Goal: Task Accomplishment & Management: Use online tool/utility

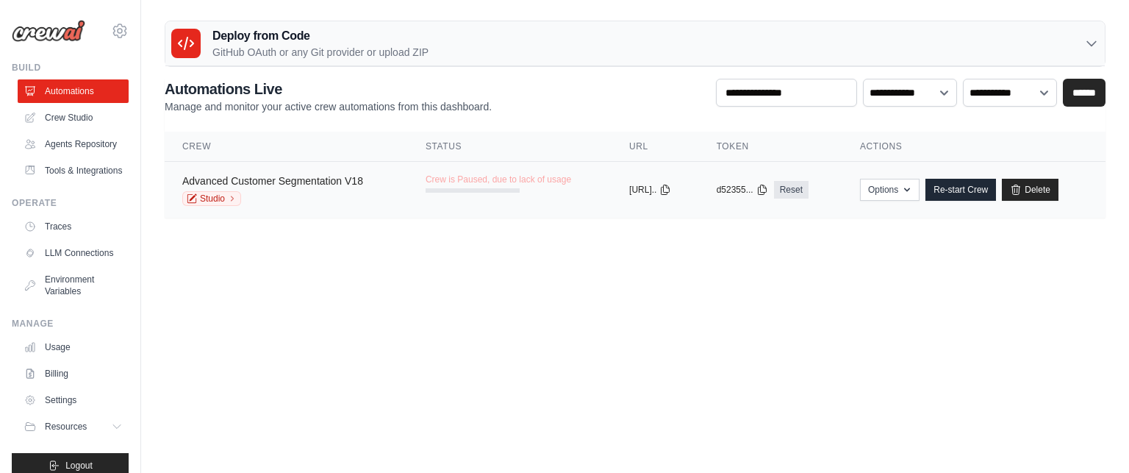
click at [262, 179] on link "Advanced Customer Segmentation V18" at bounding box center [272, 181] width 181 height 12
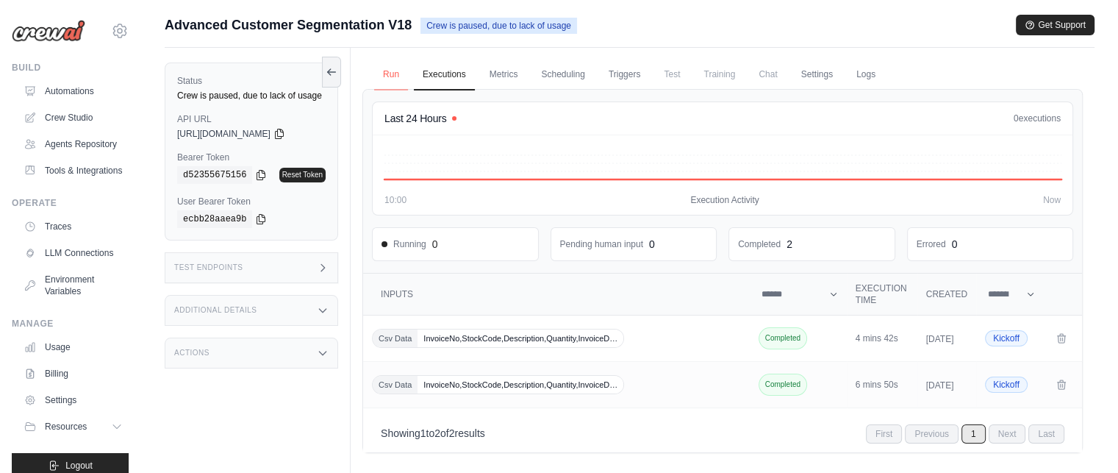
click at [397, 70] on link "Run" at bounding box center [391, 75] width 34 height 31
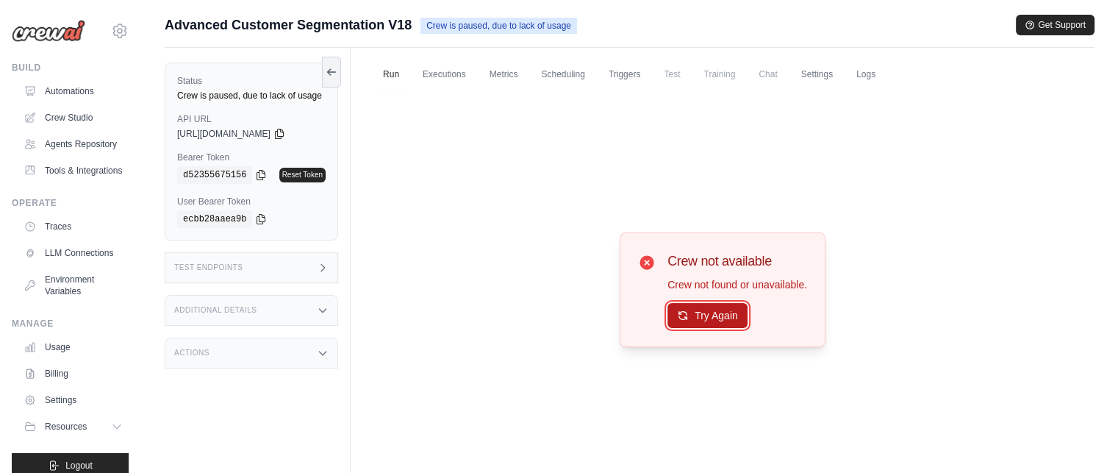
click at [704, 315] on button "Try Again" at bounding box center [708, 315] width 80 height 25
click at [67, 96] on link "Automations" at bounding box center [74, 91] width 111 height 24
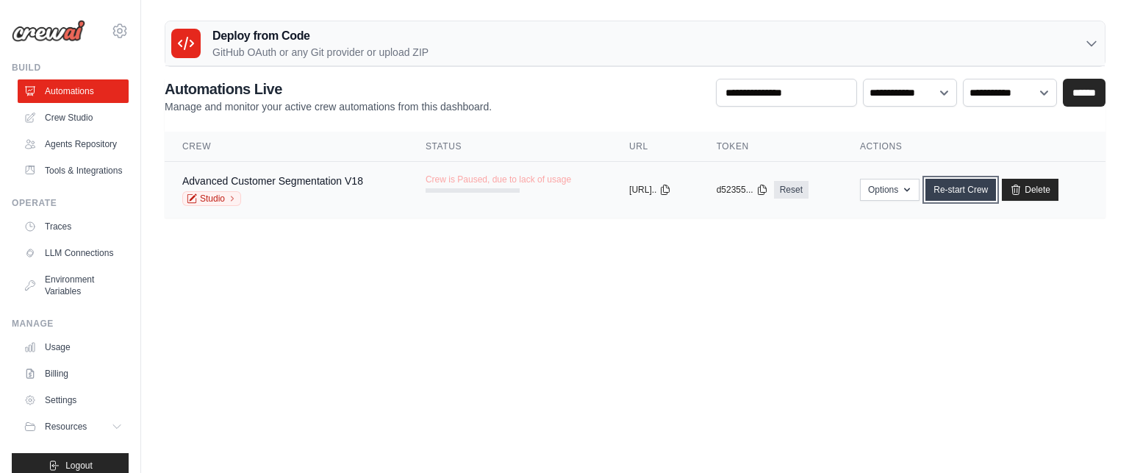
click at [974, 188] on link "Re-start Crew" at bounding box center [961, 190] width 71 height 22
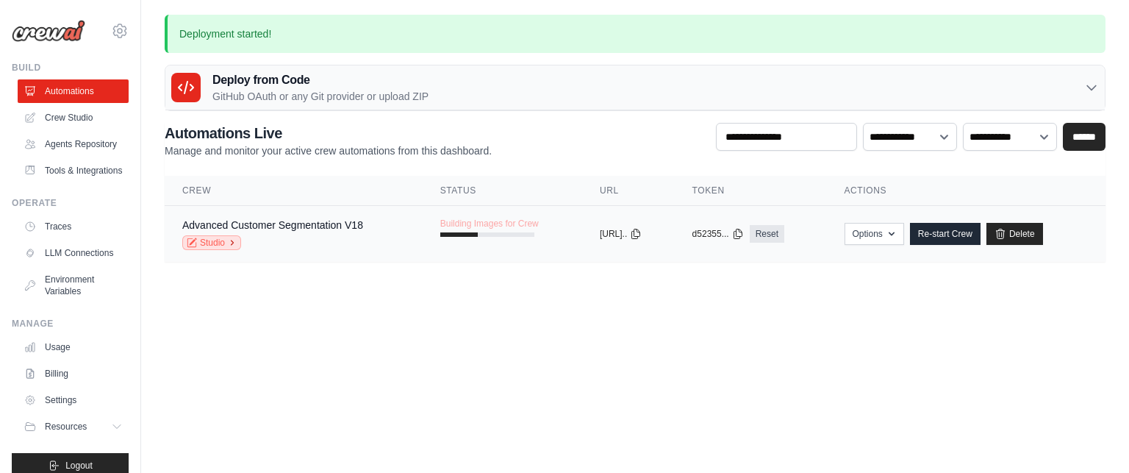
click at [221, 243] on link "Studio" at bounding box center [211, 242] width 59 height 15
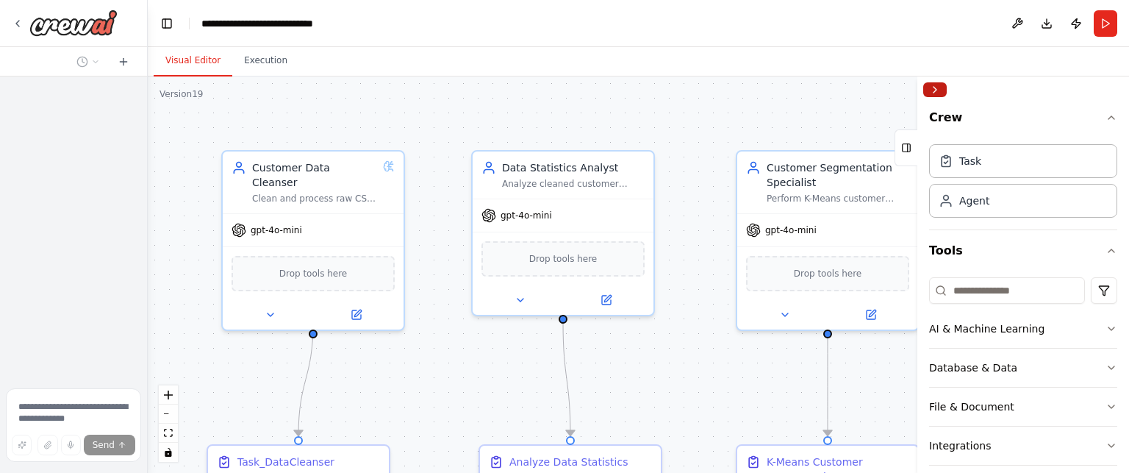
click at [932, 88] on button "Collapse right sidebar" at bounding box center [936, 89] width 24 height 15
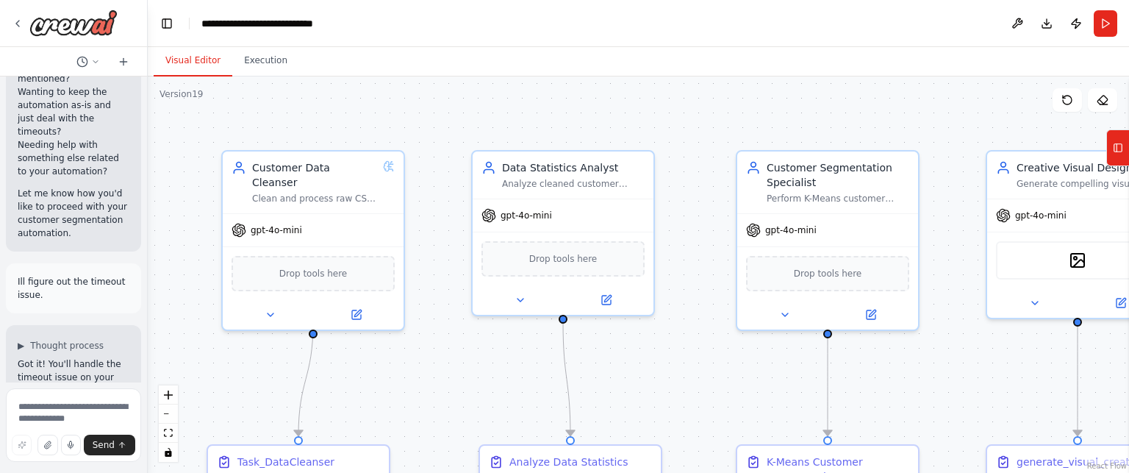
scroll to position [89328, 0]
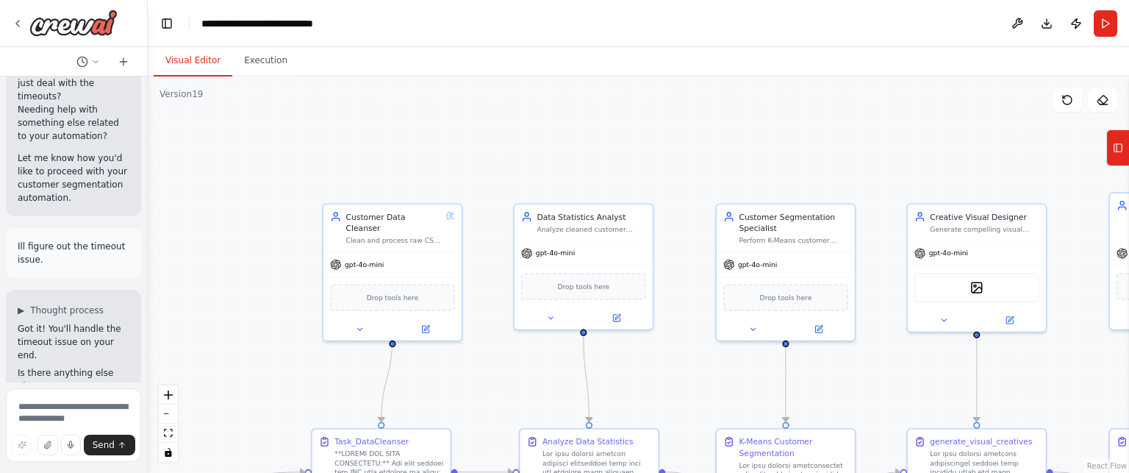
click at [772, 141] on div ".deletable-edge-delete-btn { width: 20px; height: 20px; border: 0px solid #ffff…" at bounding box center [639, 274] width 982 height 396
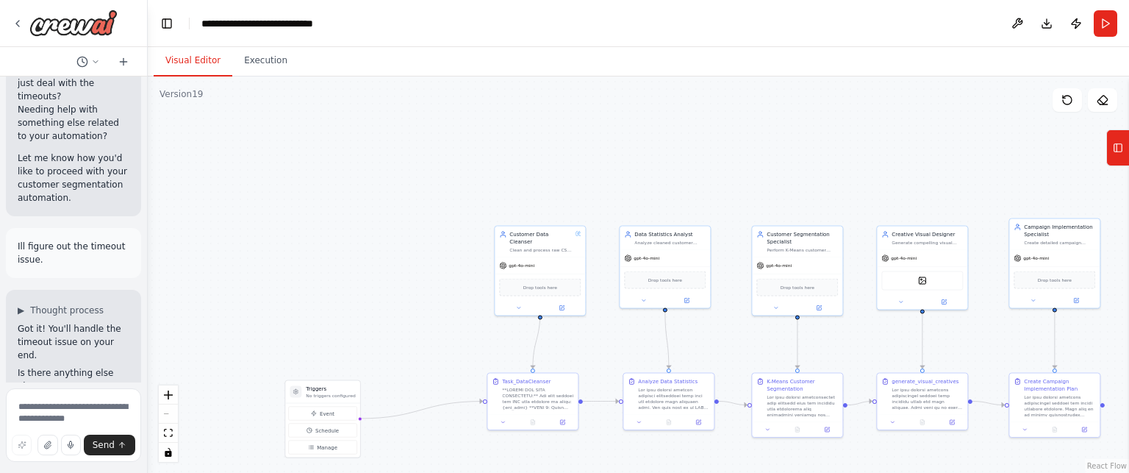
click at [441, 446] on div ".deletable-edge-delete-btn { width: 20px; height: 20px; border: 0px solid #ffff…" at bounding box center [639, 274] width 982 height 396
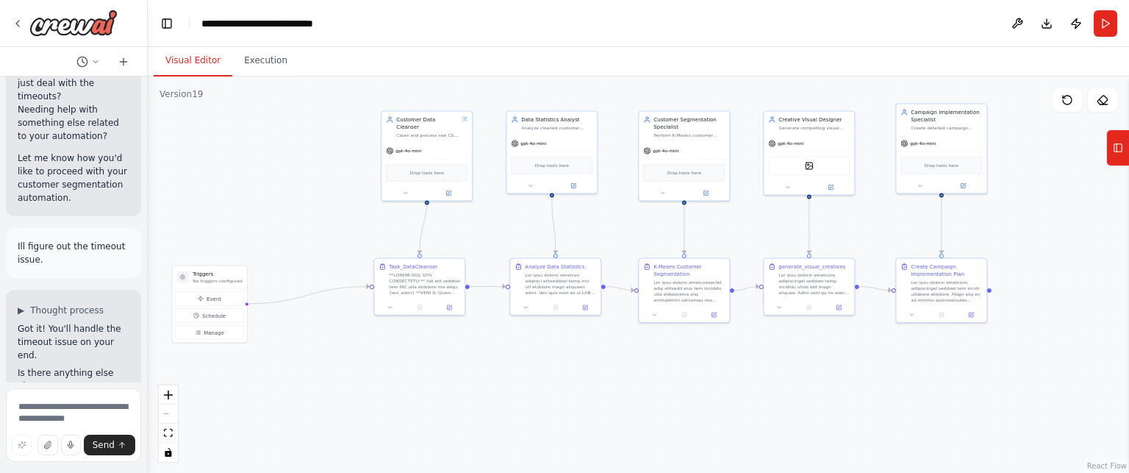
drag, startPoint x: 441, startPoint y: 446, endPoint x: 313, endPoint y: 335, distance: 170.4
click at [313, 335] on div ".deletable-edge-delete-btn { width: 20px; height: 20px; border: 0px solid #ffff…" at bounding box center [639, 274] width 982 height 396
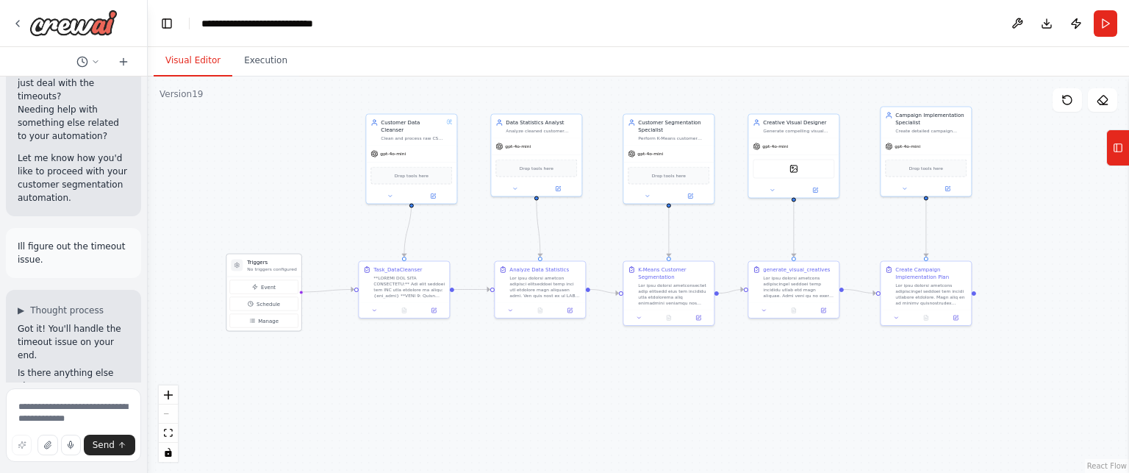
drag, startPoint x: 200, startPoint y: 285, endPoint x: 270, endPoint y: 267, distance: 72.2
click at [270, 267] on p "No triggers configured" at bounding box center [271, 269] width 49 height 6
click at [435, 349] on div ".deletable-edge-delete-btn { width: 20px; height: 20px; border: 0px solid #ffff…" at bounding box center [639, 274] width 982 height 396
click at [1013, 189] on div ".deletable-edge-delete-btn { width: 20px; height: 20px; border: 0px solid #ffff…" at bounding box center [639, 274] width 982 height 396
click at [938, 135] on div "Campaign Implementation Specialist Create detailed campaign implementation road…" at bounding box center [926, 121] width 90 height 31
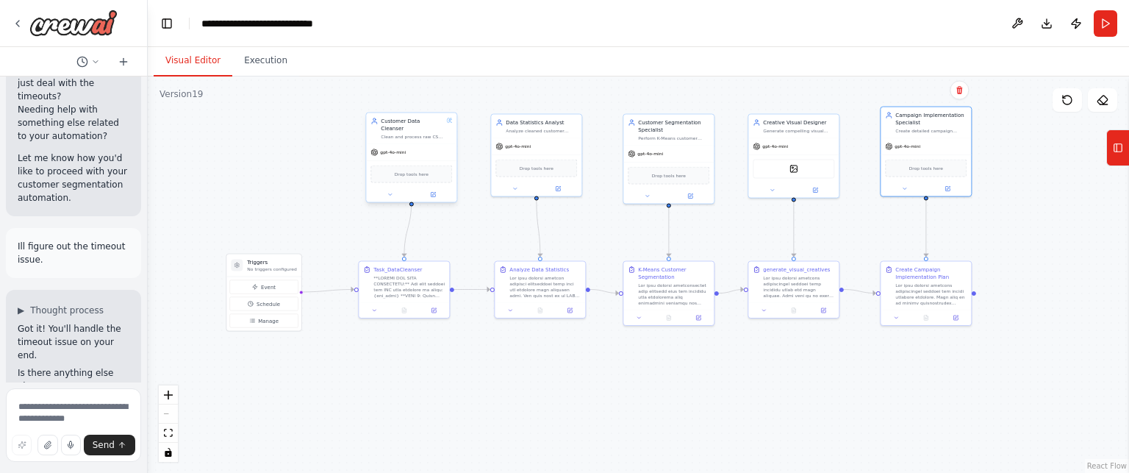
click at [435, 134] on div "Clean and process raw CSV data provided directly as input to generate clean, fo…" at bounding box center [412, 137] width 63 height 6
click at [413, 134] on div "Clean and process raw CSV data provided directly as input to generate clean, fo…" at bounding box center [412, 137] width 63 height 6
click at [405, 175] on div "Drop tools here" at bounding box center [411, 173] width 90 height 27
click at [407, 144] on div "gpt-4o-mini" at bounding box center [411, 152] width 90 height 16
click at [407, 132] on div "Customer Data Cleanser Clean and process raw CSV data provided directly as inpu…" at bounding box center [411, 128] width 90 height 31
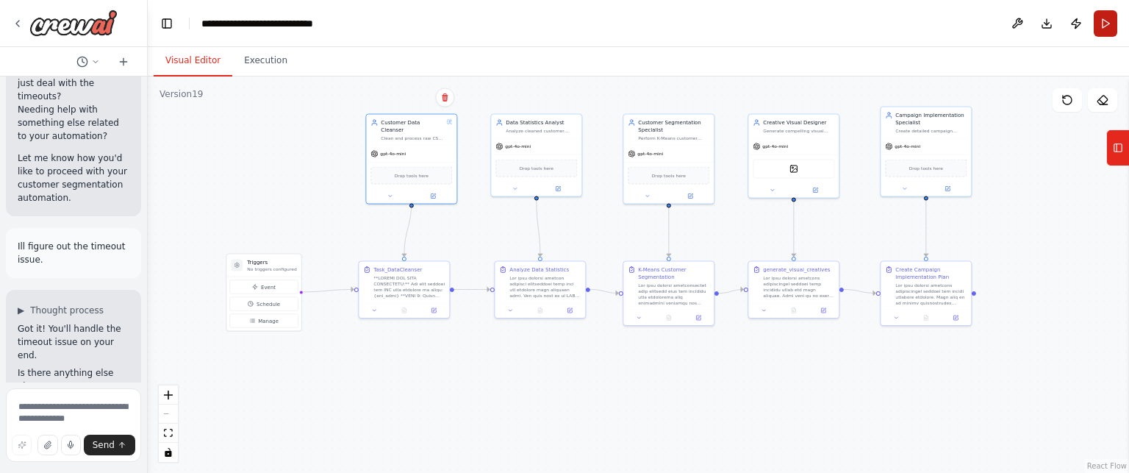
click at [1110, 22] on button "Run" at bounding box center [1106, 23] width 24 height 26
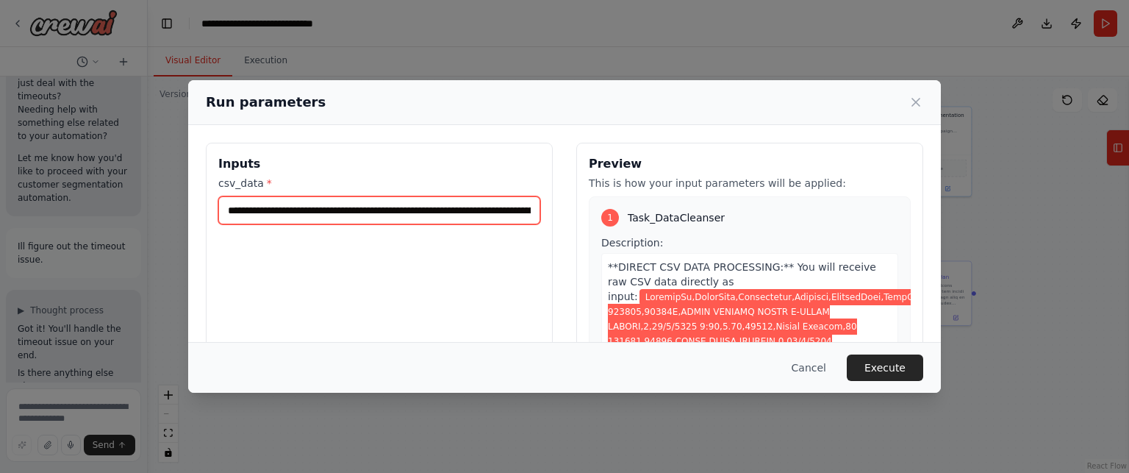
drag, startPoint x: 347, startPoint y: 199, endPoint x: 477, endPoint y: 214, distance: 131.0
click at [477, 214] on input "csv_data *" at bounding box center [379, 210] width 322 height 28
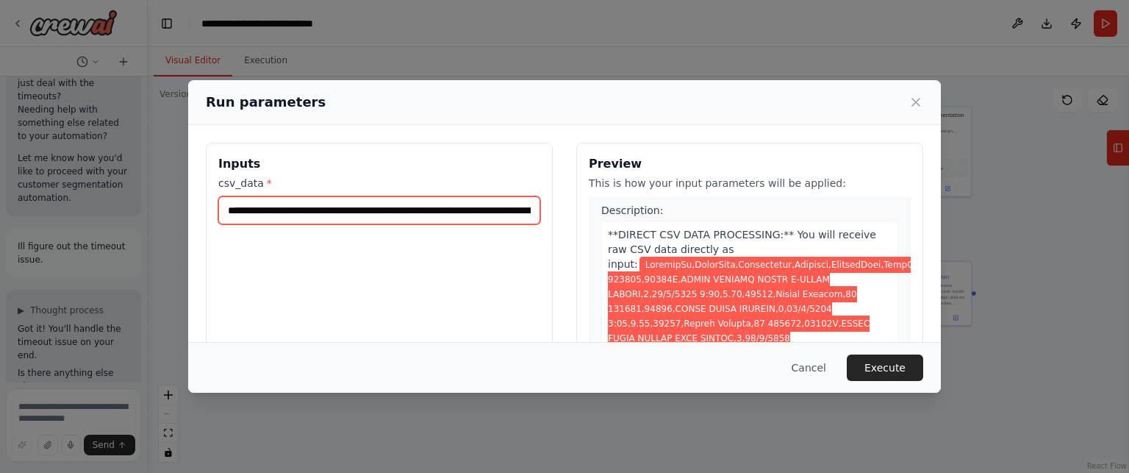
scroll to position [44, 0]
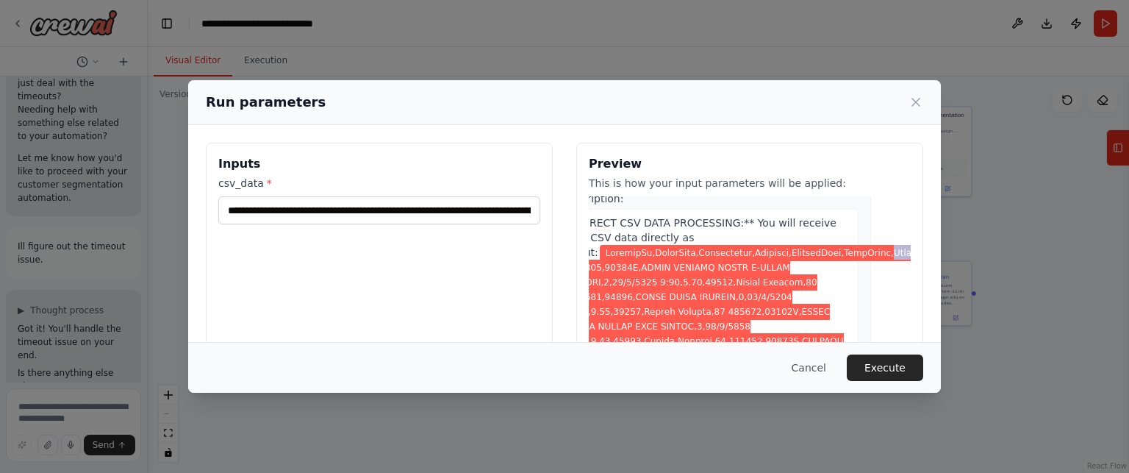
scroll to position [44, 79]
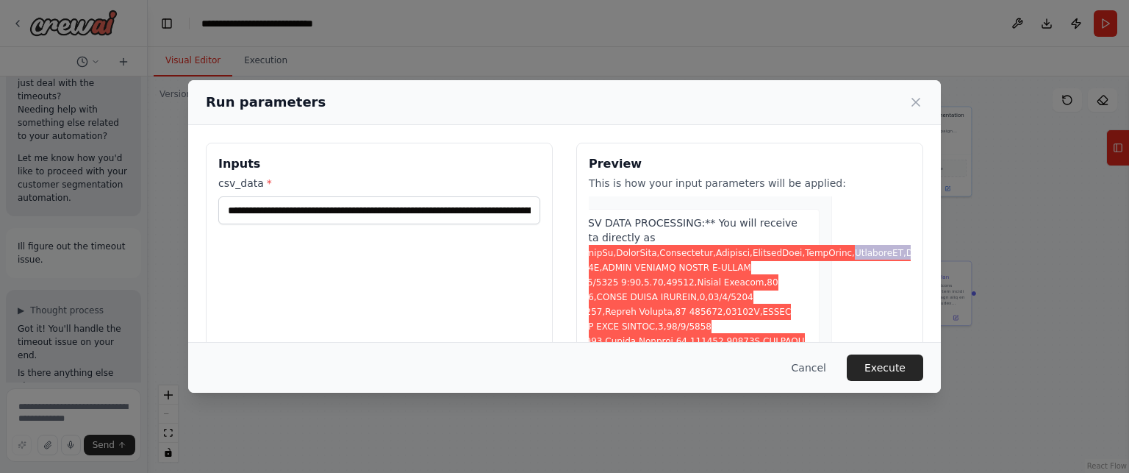
drag, startPoint x: 879, startPoint y: 252, endPoint x: 891, endPoint y: 249, distance: 12.1
click at [891, 249] on div "1 Task_DataCleanser Description: **DIRECT CSV DATA PROCESSING:** You will recei…" at bounding box center [750, 337] width 322 height 282
drag, startPoint x: 716, startPoint y: 265, endPoint x: 691, endPoint y: 270, distance: 25.5
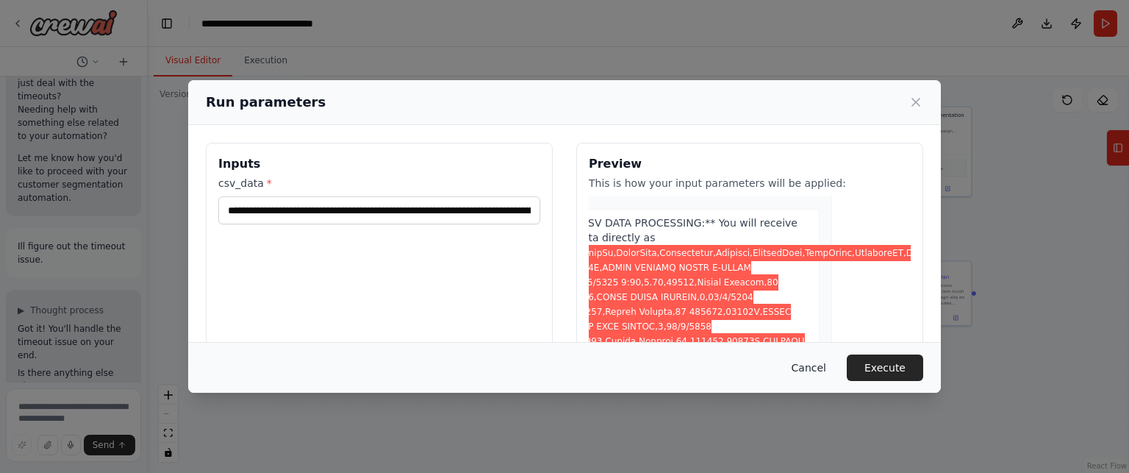
click at [821, 368] on button "Cancel" at bounding box center [809, 367] width 58 height 26
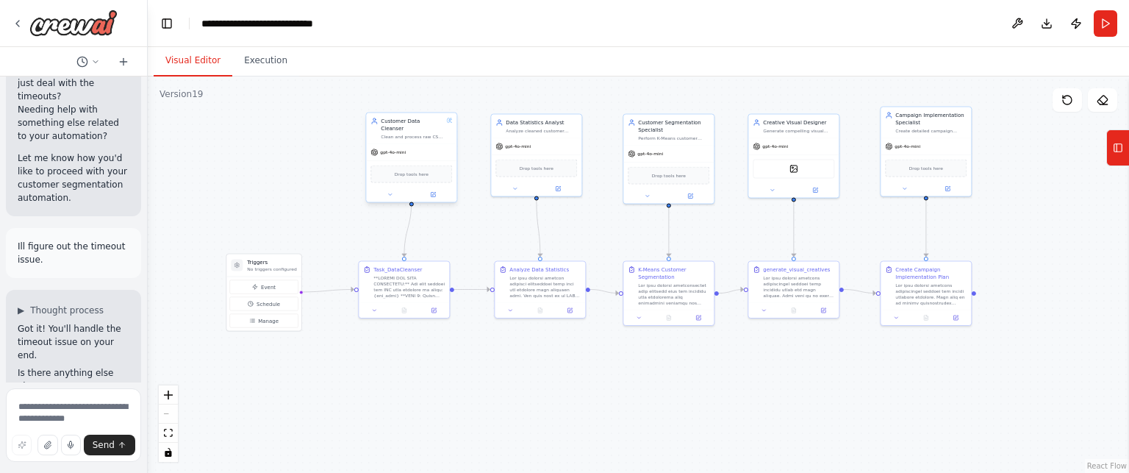
click at [418, 134] on div "Clean and process raw CSV data provided directly as input to generate clean, fo…" at bounding box center [412, 137] width 63 height 6
click at [415, 133] on div "Customer Data Cleanser Clean and process raw CSV data provided directly as inpu…" at bounding box center [411, 128] width 90 height 31
click at [407, 134] on div "Clean and process raw CSV data provided directly as input to generate clean, fo…" at bounding box center [412, 137] width 63 height 6
click at [554, 137] on div "gpt-4o-mini Drop tools here" at bounding box center [536, 166] width 90 height 58
click at [404, 134] on div "Clean and process raw CSV data provided directly as input to generate clean, fo…" at bounding box center [412, 137] width 63 height 6
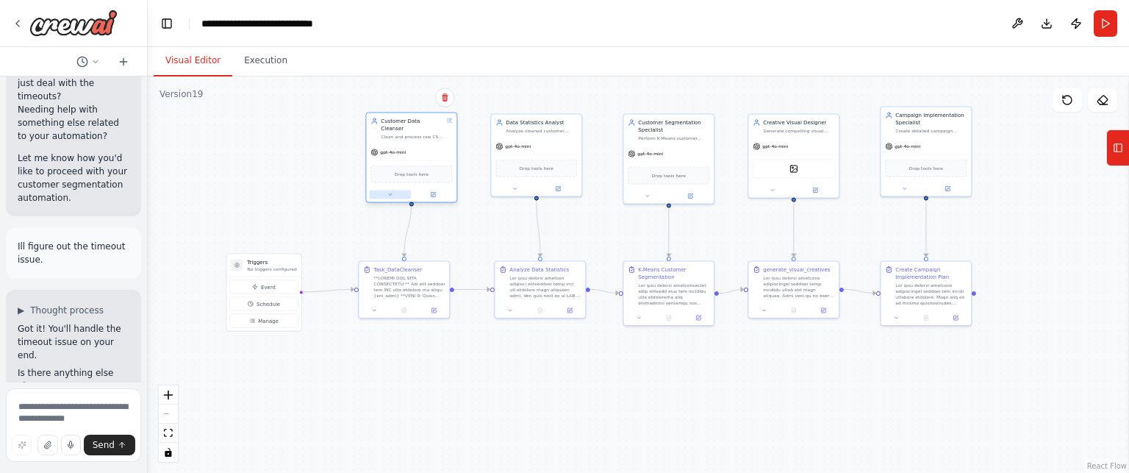
click at [387, 190] on div at bounding box center [411, 195] width 90 height 15
click at [394, 190] on button at bounding box center [390, 194] width 42 height 9
click at [424, 239] on button "Attributes" at bounding box center [439, 246] width 134 height 14
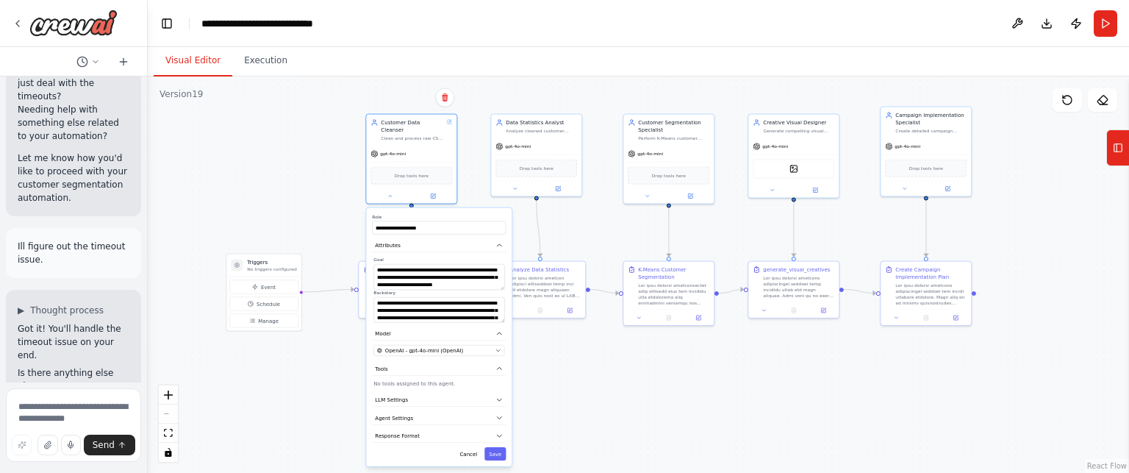
click at [620, 354] on div ".deletable-edge-delete-btn { width: 20px; height: 20px; border: 0px solid #ffff…" at bounding box center [639, 274] width 982 height 396
click at [385, 190] on button at bounding box center [390, 194] width 42 height 9
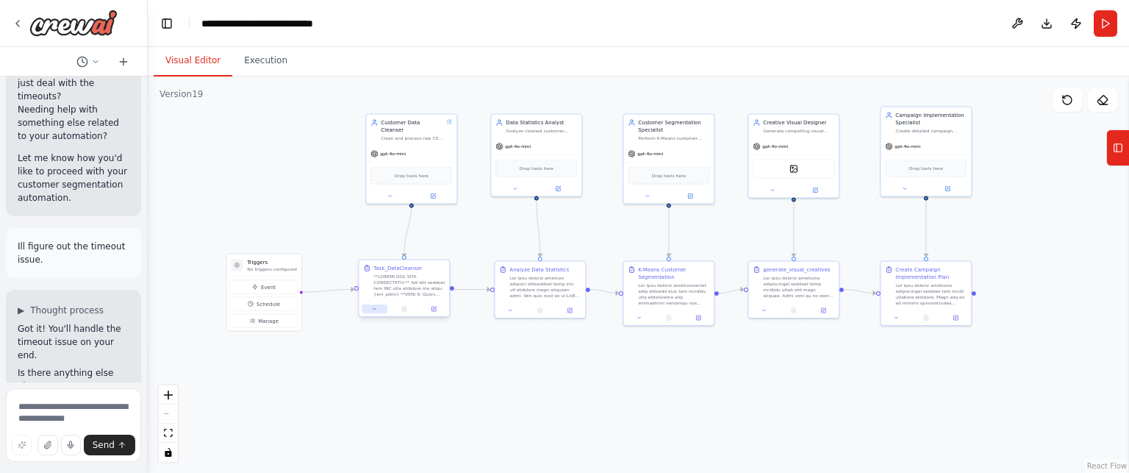
click at [372, 311] on button at bounding box center [374, 308] width 25 height 9
click at [429, 383] on textarea at bounding box center [432, 378] width 134 height 26
drag, startPoint x: 371, startPoint y: 385, endPoint x: 382, endPoint y: 383, distance: 11.1
click at [382, 383] on textarea at bounding box center [432, 378] width 134 height 26
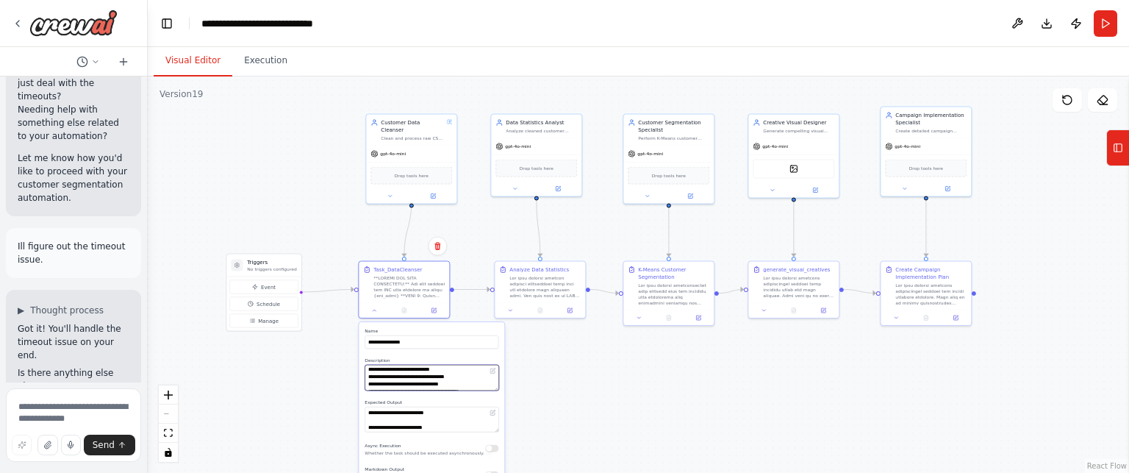
click at [382, 383] on textarea at bounding box center [432, 378] width 134 height 26
click at [554, 365] on div ".deletable-edge-delete-btn { width: 20px; height: 20px; border: 0px solid #ffff…" at bounding box center [639, 274] width 982 height 396
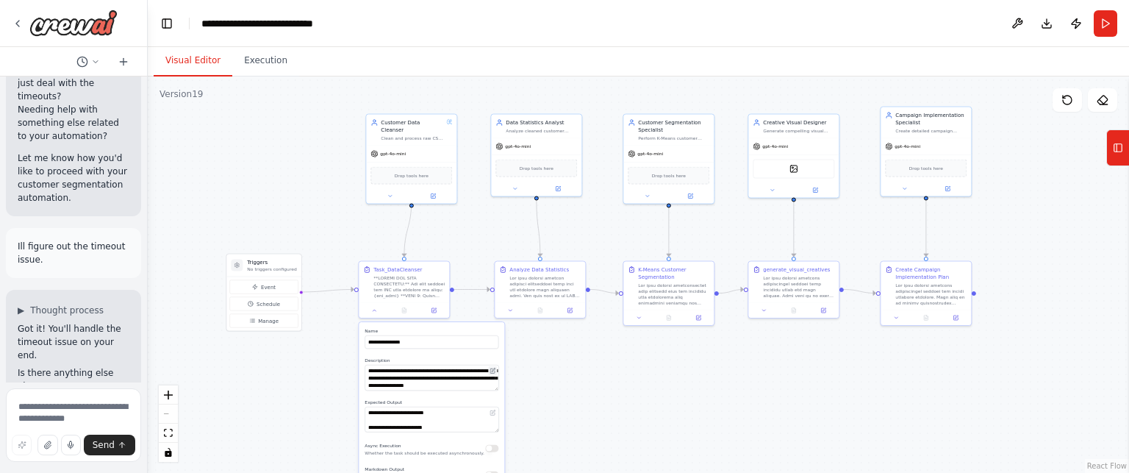
click at [495, 368] on icon at bounding box center [494, 370] width 4 height 4
click at [456, 379] on textarea at bounding box center [432, 378] width 134 height 26
click at [650, 294] on div at bounding box center [673, 293] width 71 height 24
click at [372, 311] on icon at bounding box center [375, 309] width 6 height 6
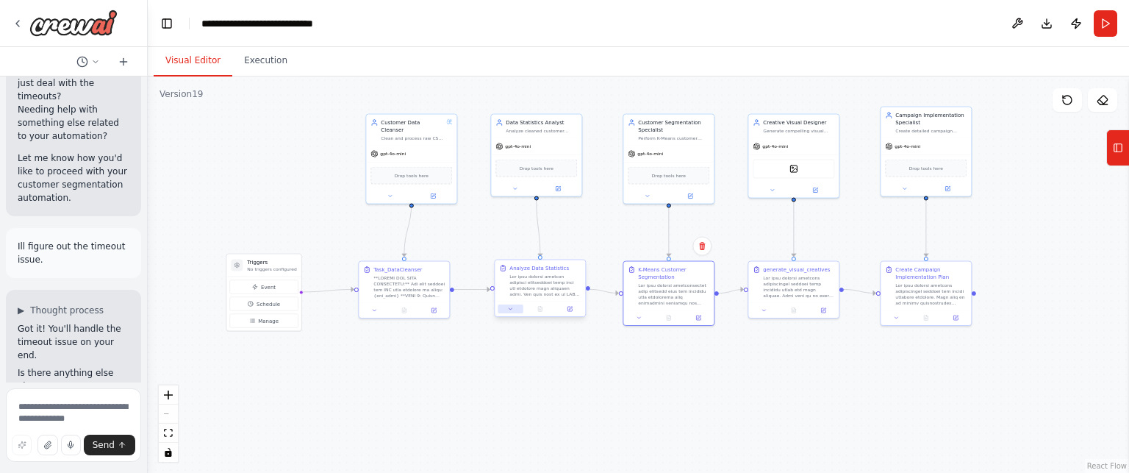
click at [508, 312] on button at bounding box center [510, 308] width 25 height 9
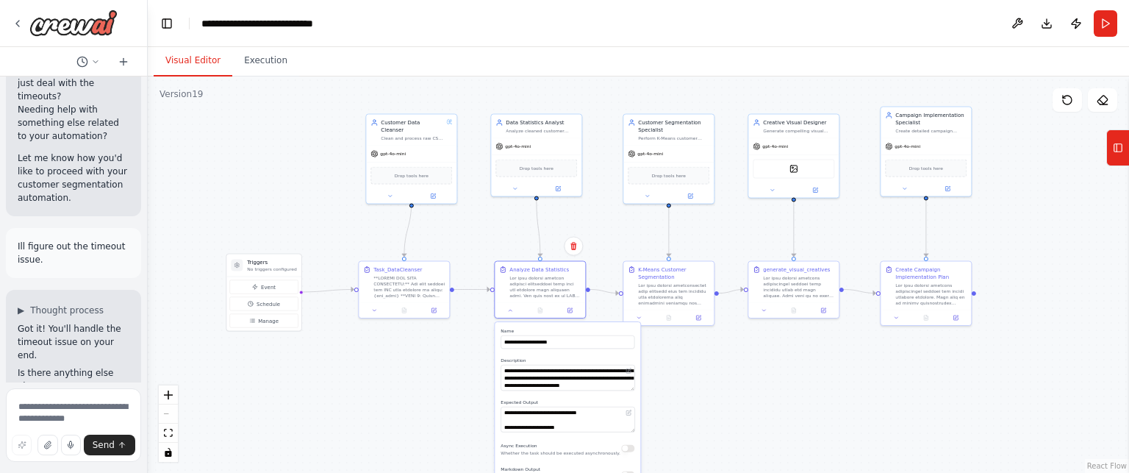
click at [723, 382] on div ".deletable-edge-delete-btn { width: 20px; height: 20px; border: 0px solid #ffff…" at bounding box center [639, 274] width 982 height 396
click at [674, 118] on div "Customer Segmentation Specialist" at bounding box center [673, 125] width 71 height 15
click at [671, 140] on div "Customer Segmentation Specialist Perform K-Means customer segmentation analysis…" at bounding box center [669, 128] width 90 height 31
click at [506, 309] on button at bounding box center [510, 308] width 25 height 9
click at [677, 282] on div at bounding box center [673, 293] width 71 height 24
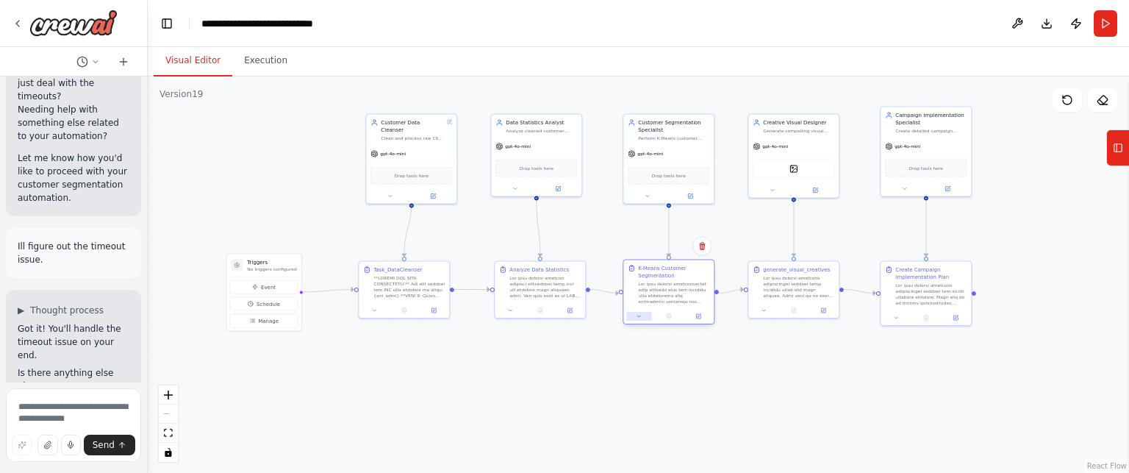
click at [637, 316] on icon at bounding box center [640, 316] width 6 height 6
click at [639, 315] on icon at bounding box center [640, 316] width 6 height 6
click at [809, 274] on div at bounding box center [798, 286] width 71 height 24
click at [793, 170] on img at bounding box center [794, 167] width 9 height 9
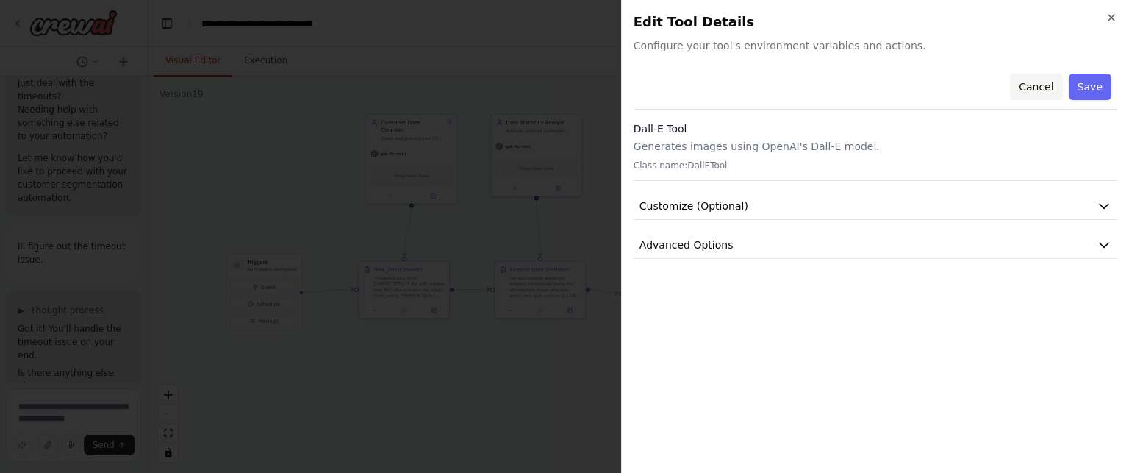
click at [1034, 87] on button "Cancel" at bounding box center [1036, 87] width 52 height 26
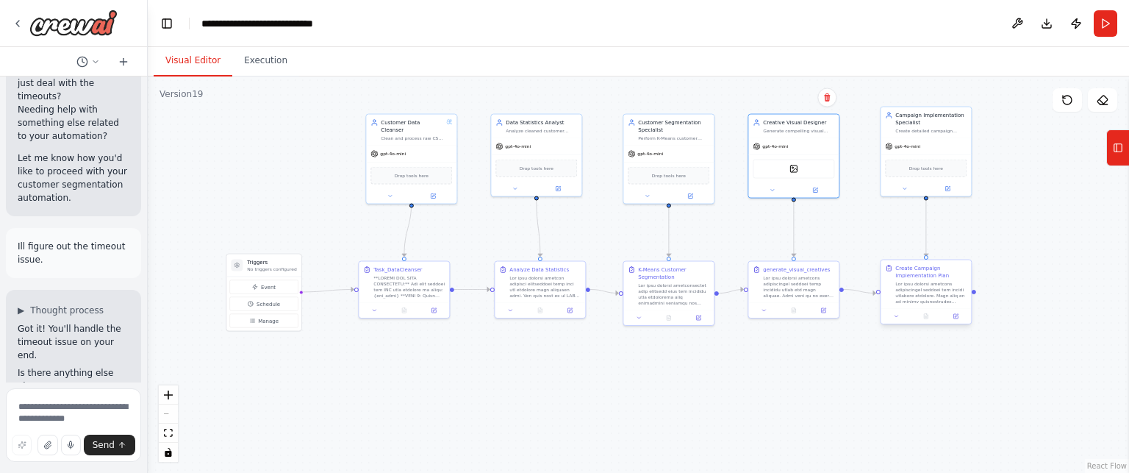
click at [932, 301] on div at bounding box center [931, 293] width 71 height 24
click at [899, 318] on icon at bounding box center [897, 316] width 6 height 6
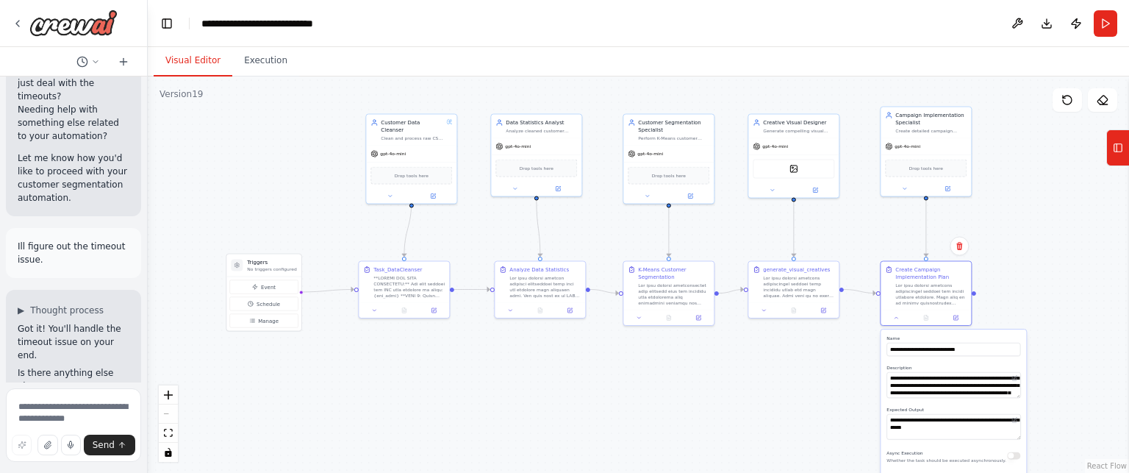
click at [728, 392] on div ".deletable-edge-delete-btn { width: 20px; height: 20px; border: 0px solid #ffff…" at bounding box center [639, 274] width 982 height 396
click at [268, 61] on button "Execution" at bounding box center [265, 61] width 67 height 31
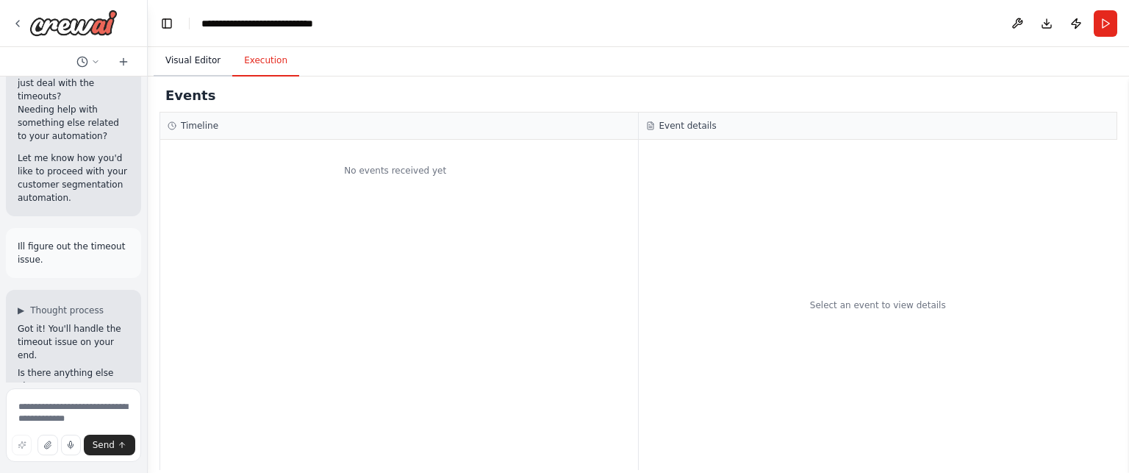
click at [224, 65] on button "Visual Editor" at bounding box center [193, 61] width 79 height 31
click at [261, 60] on button "Execution" at bounding box center [265, 61] width 67 height 31
click at [1103, 23] on button "Run" at bounding box center [1106, 23] width 24 height 26
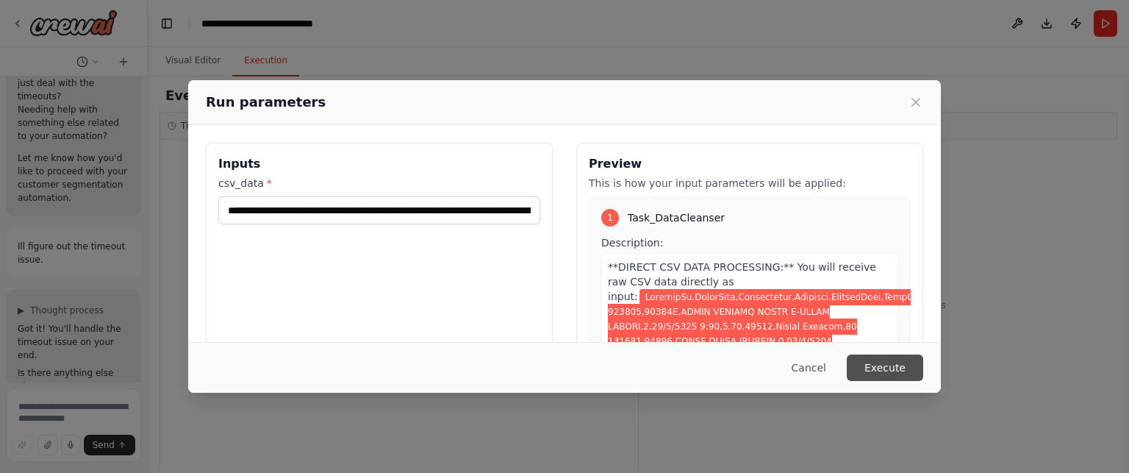
click at [902, 366] on button "Execute" at bounding box center [885, 367] width 76 height 26
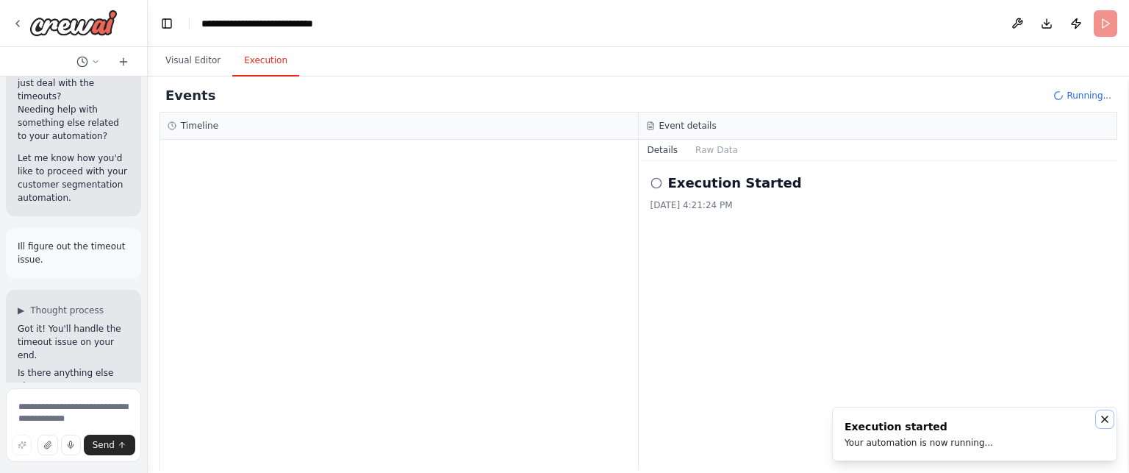
click at [1109, 417] on icon "Notifications (F8)" at bounding box center [1105, 419] width 12 height 12
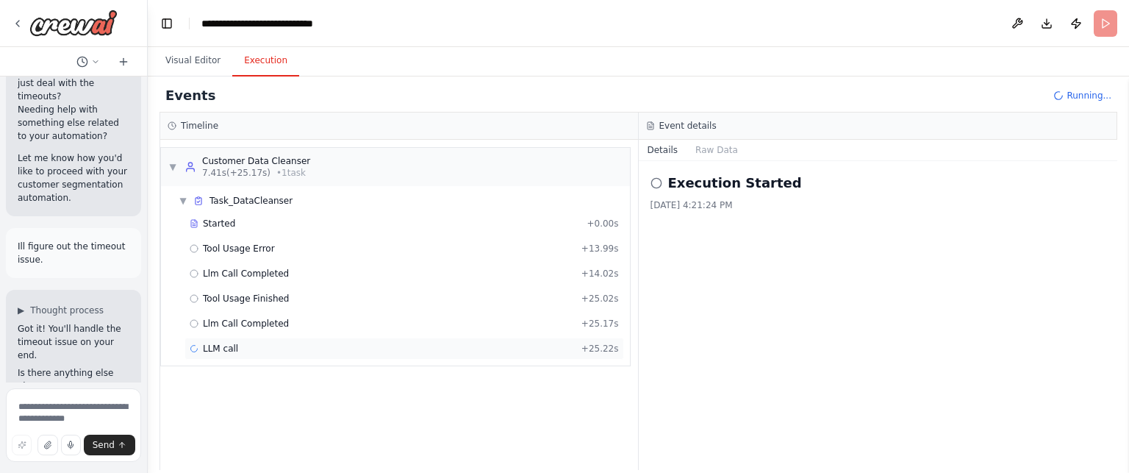
click at [229, 346] on span "LLM call" at bounding box center [220, 349] width 35 height 12
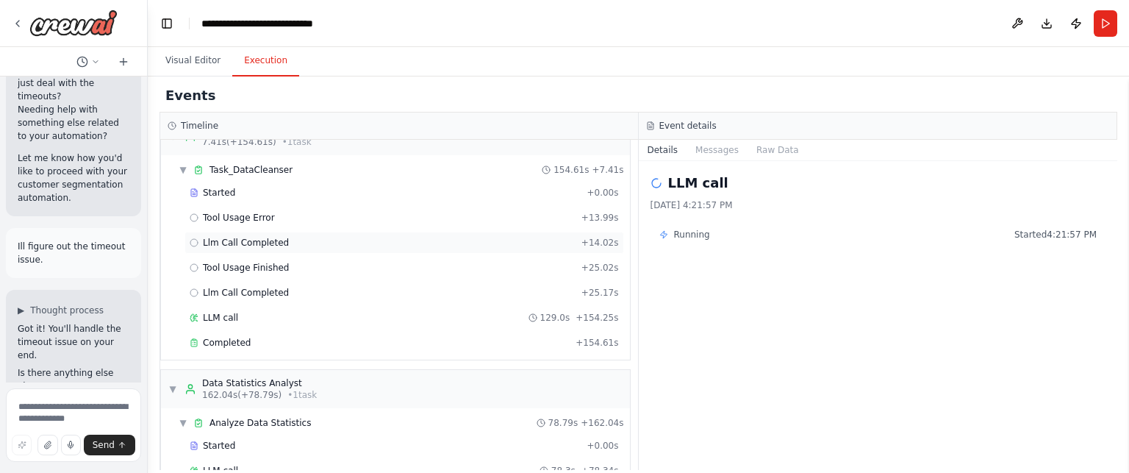
scroll to position [0, 0]
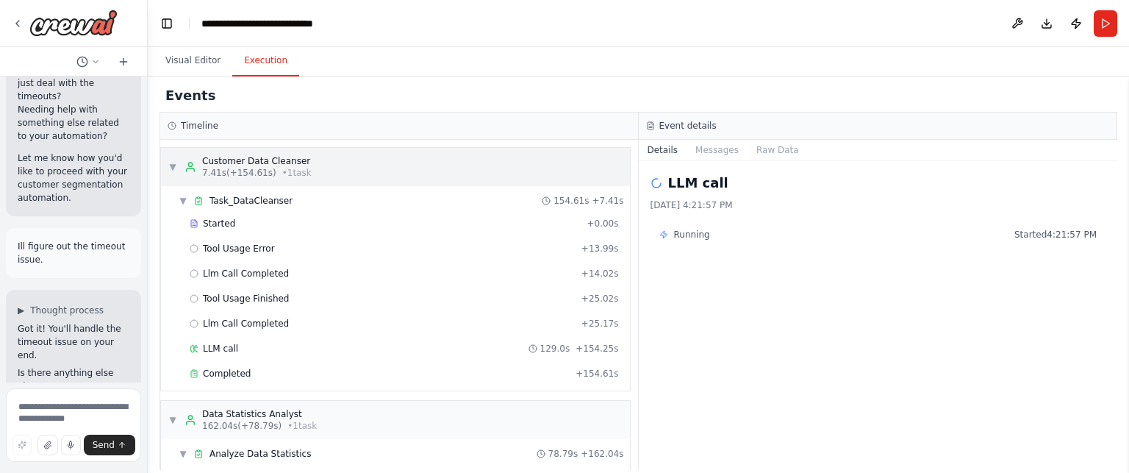
click at [242, 167] on span "7.41s (+154.61s)" at bounding box center [239, 173] width 74 height 12
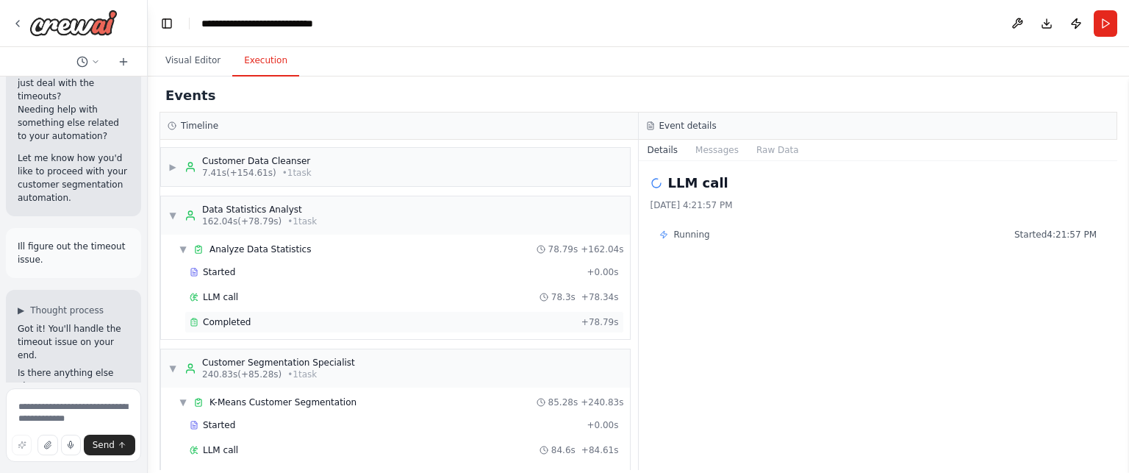
click at [230, 316] on span "Completed" at bounding box center [227, 322] width 48 height 12
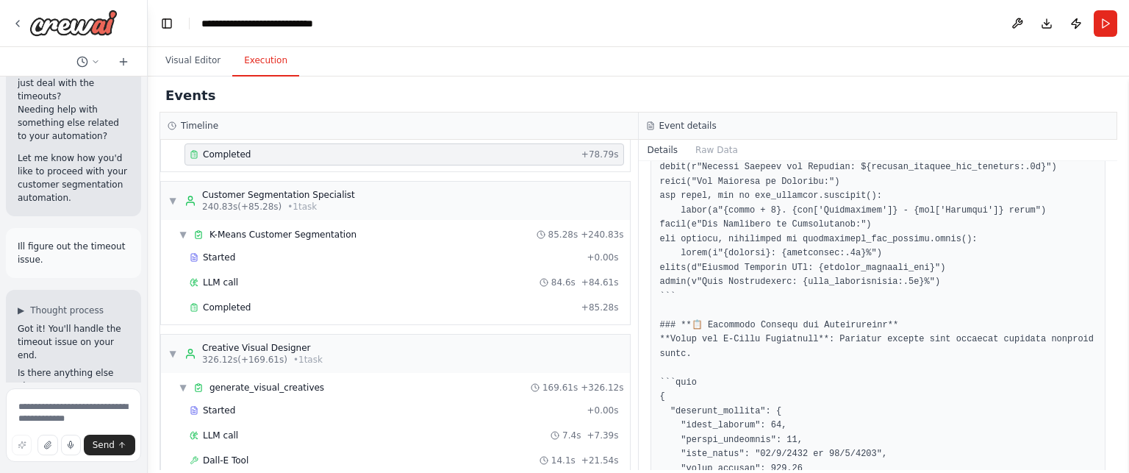
scroll to position [176, 0]
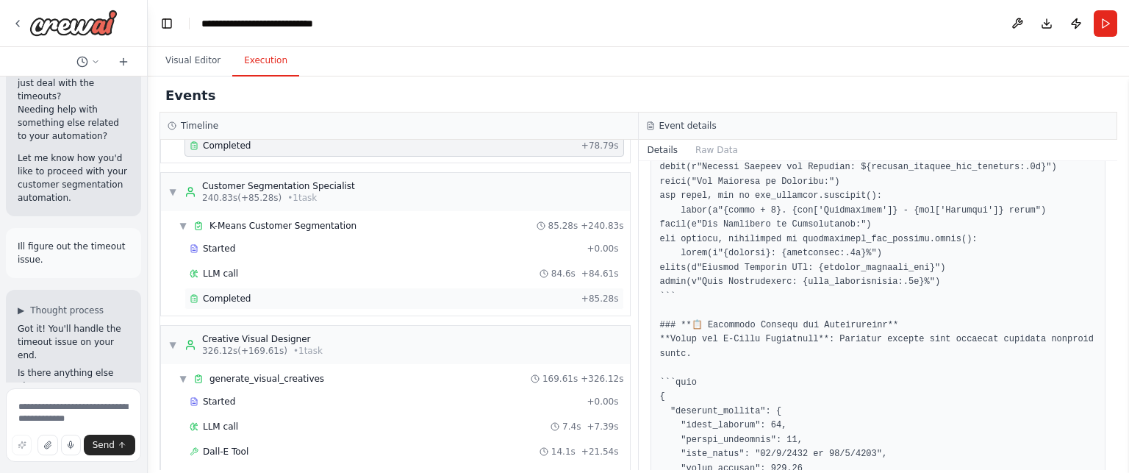
click at [271, 294] on div "Completed" at bounding box center [383, 299] width 386 height 12
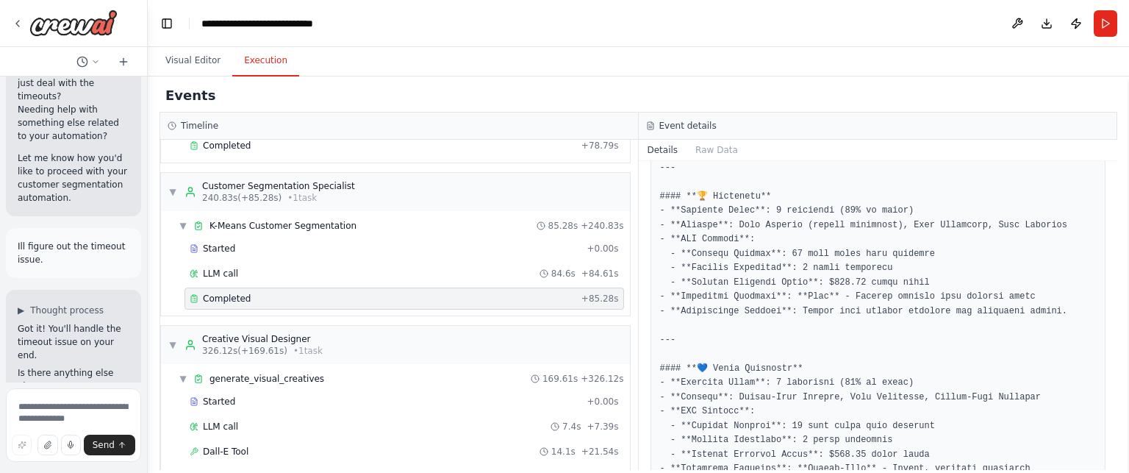
scroll to position [0, 0]
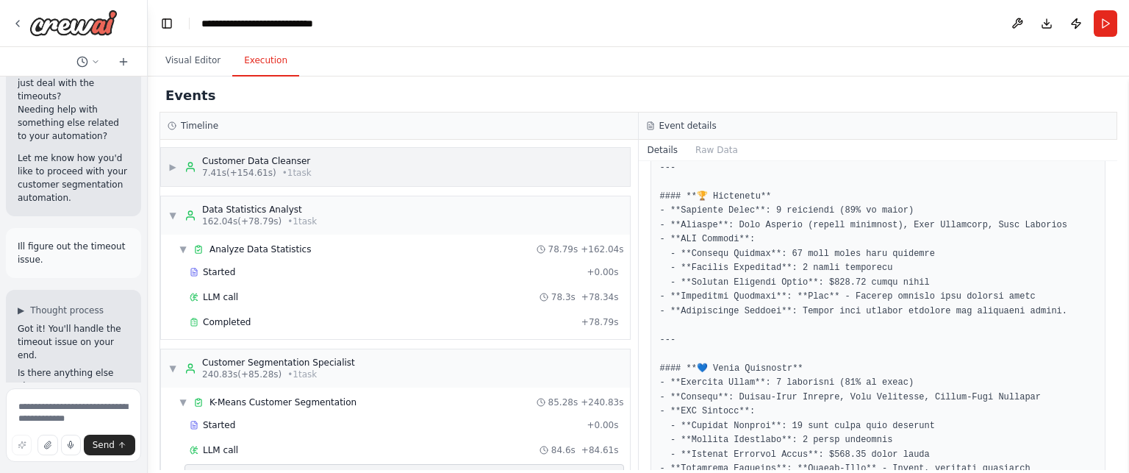
click at [174, 171] on span "▶" at bounding box center [172, 167] width 9 height 12
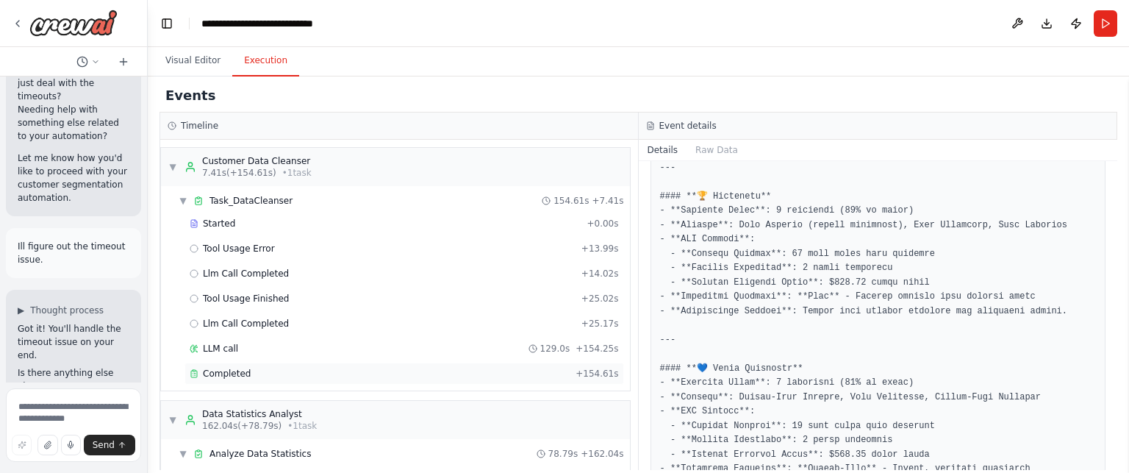
click at [232, 368] on span "Completed" at bounding box center [227, 374] width 48 height 12
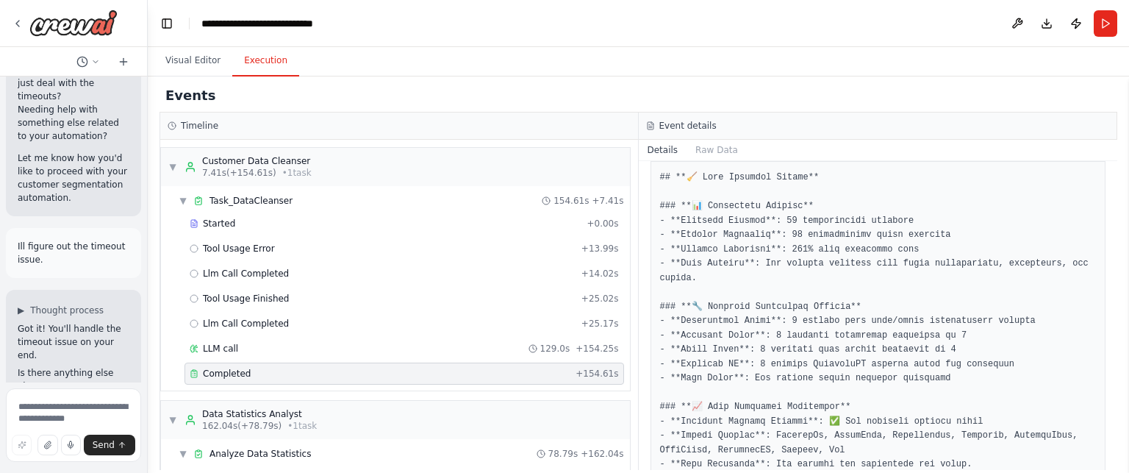
scroll to position [682, 0]
drag, startPoint x: 786, startPoint y: 234, endPoint x: 910, endPoint y: 229, distance: 124.4
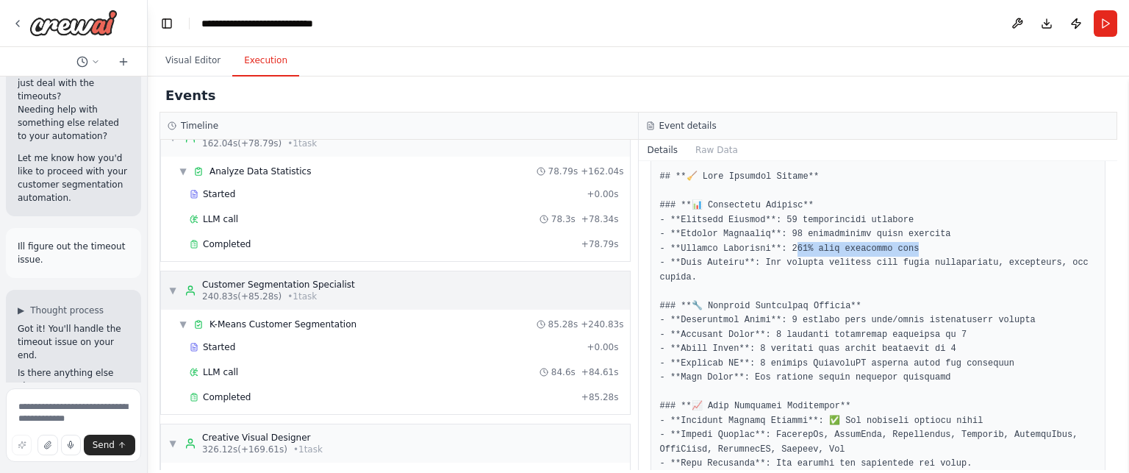
scroll to position [284, 0]
click at [259, 240] on div "Completed" at bounding box center [383, 243] width 386 height 12
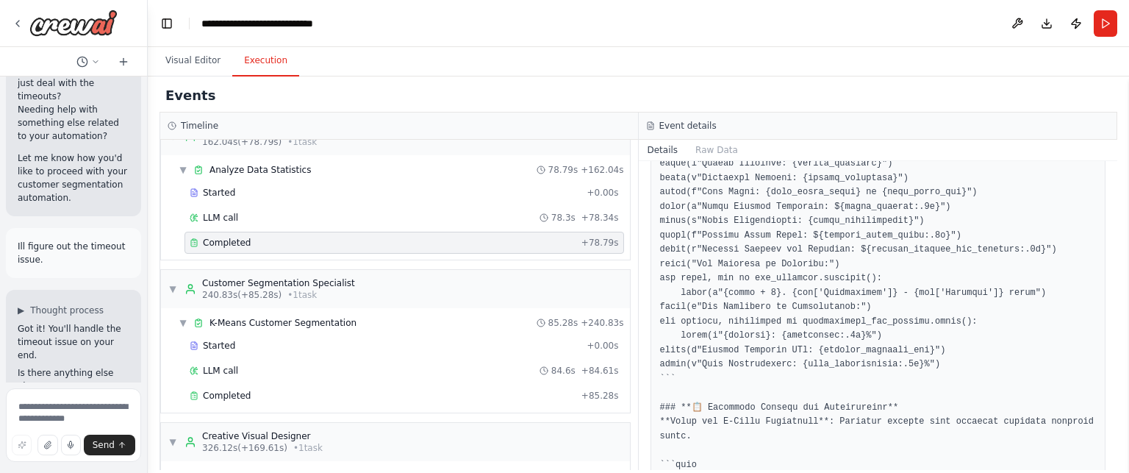
scroll to position [3712, 0]
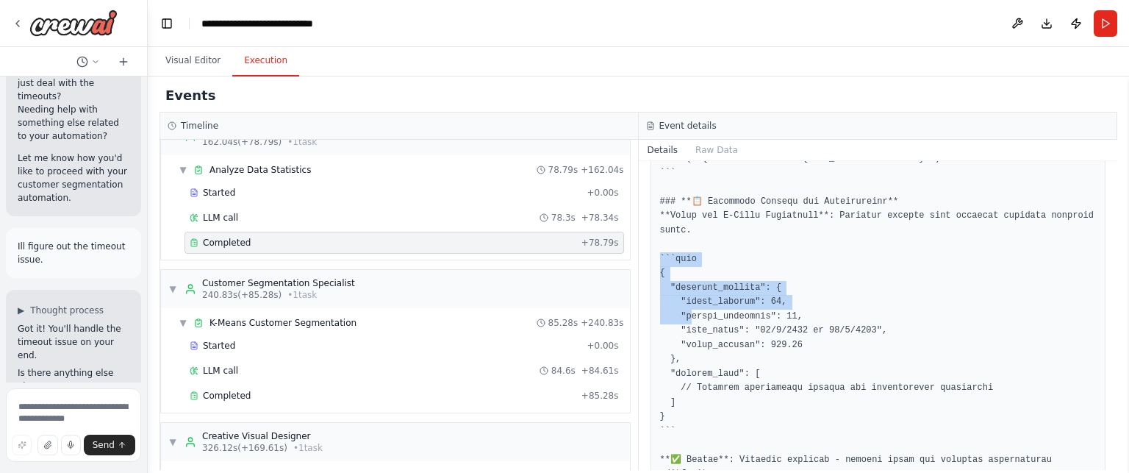
drag, startPoint x: 657, startPoint y: 235, endPoint x: 689, endPoint y: 292, distance: 65.5
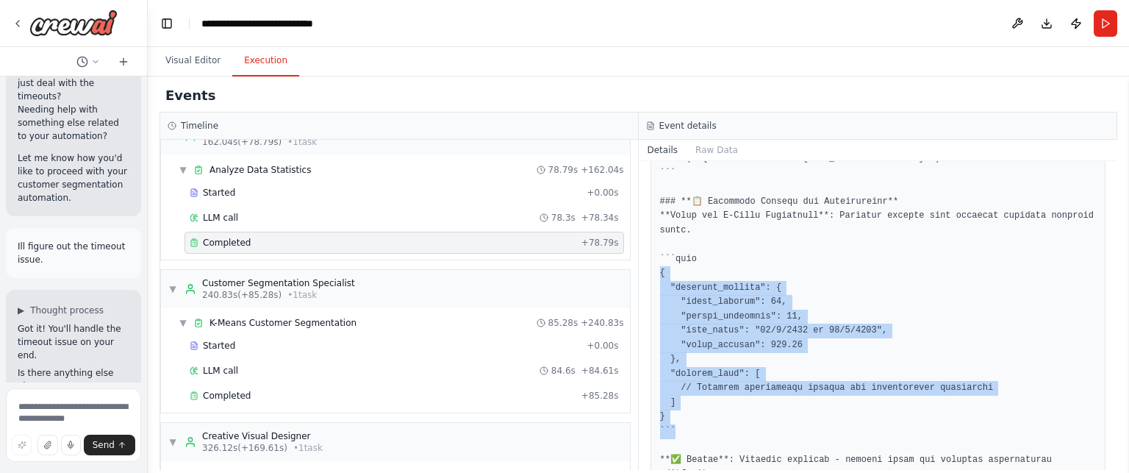
drag, startPoint x: 677, startPoint y: 398, endPoint x: 662, endPoint y: 240, distance: 158.0
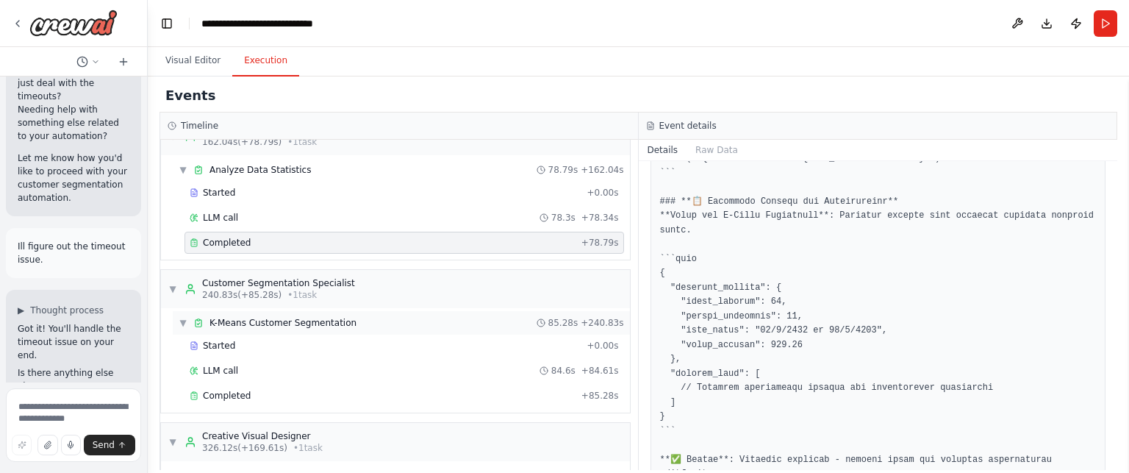
scroll to position [376, 0]
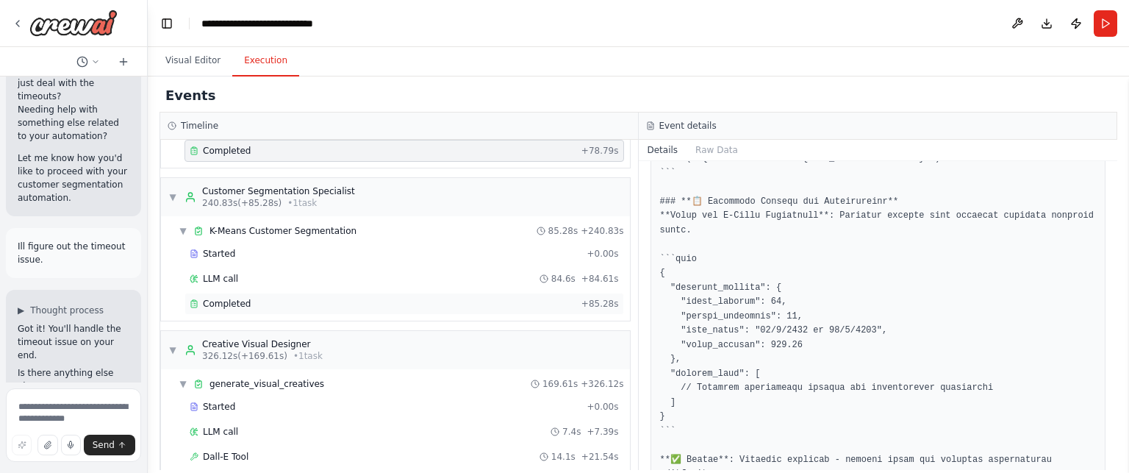
click at [246, 298] on div "Completed" at bounding box center [383, 304] width 386 height 12
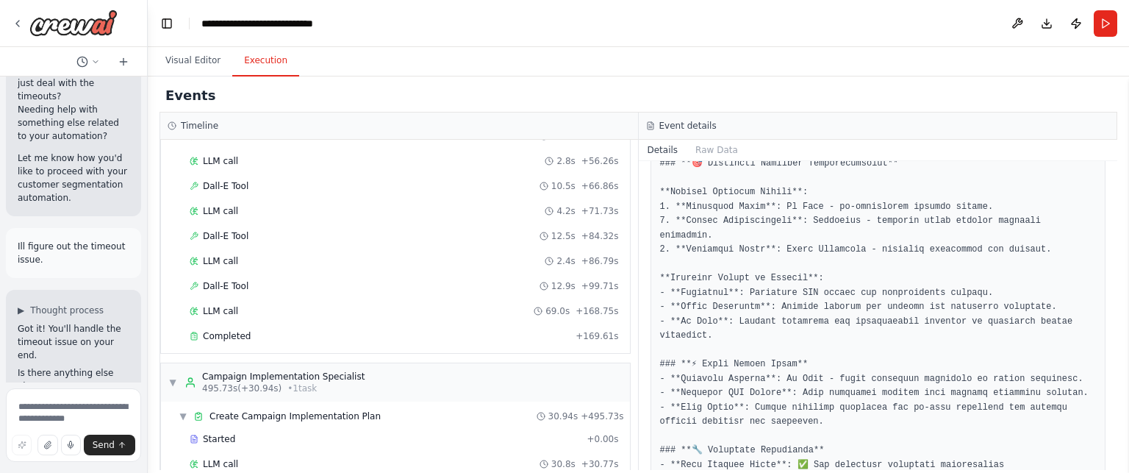
scroll to position [838, 0]
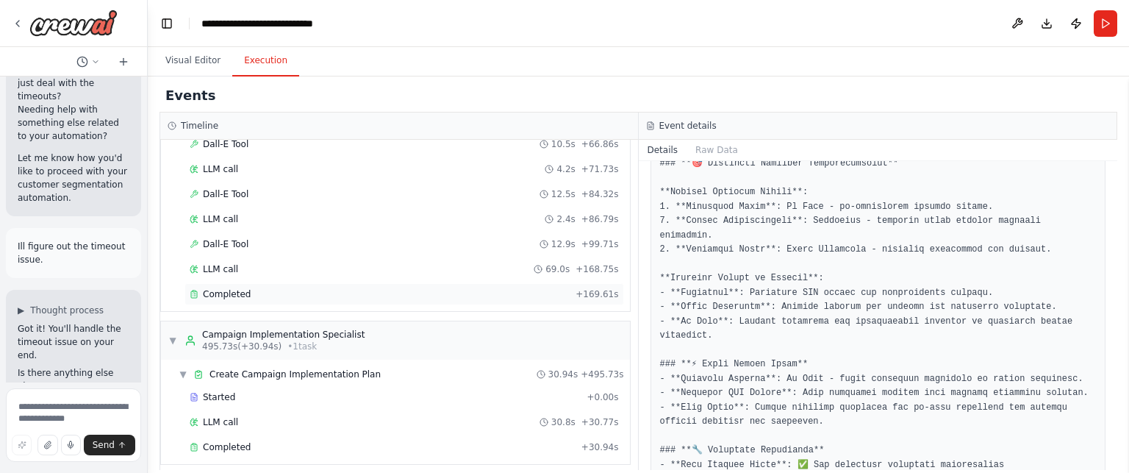
click at [267, 290] on div "Completed" at bounding box center [380, 294] width 380 height 12
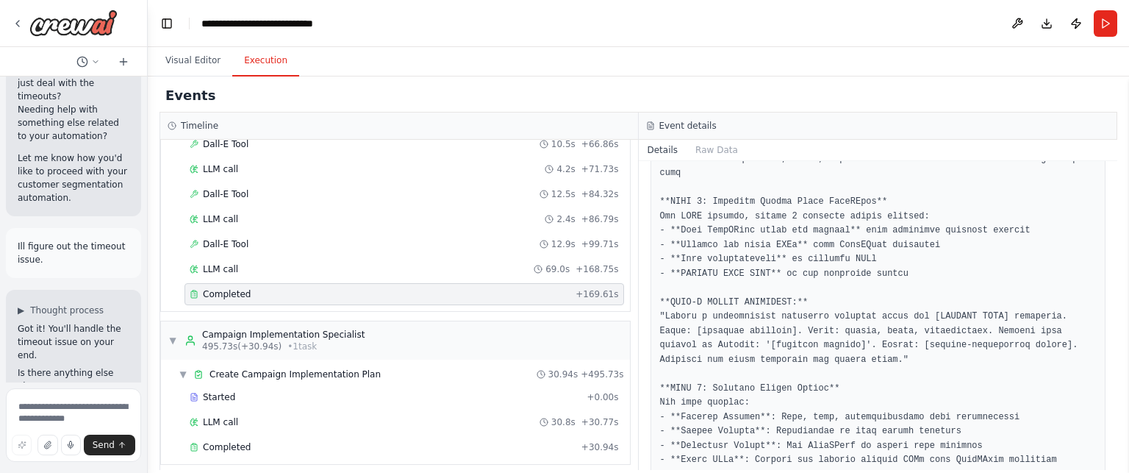
scroll to position [571, 0]
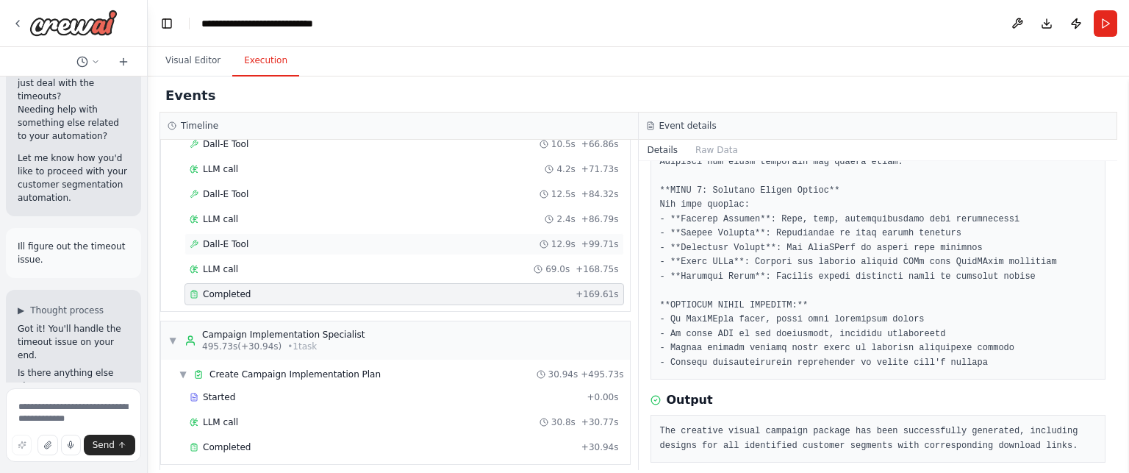
click at [335, 238] on div "Dall-E Tool 12.9s + 99.71s" at bounding box center [404, 244] width 429 height 12
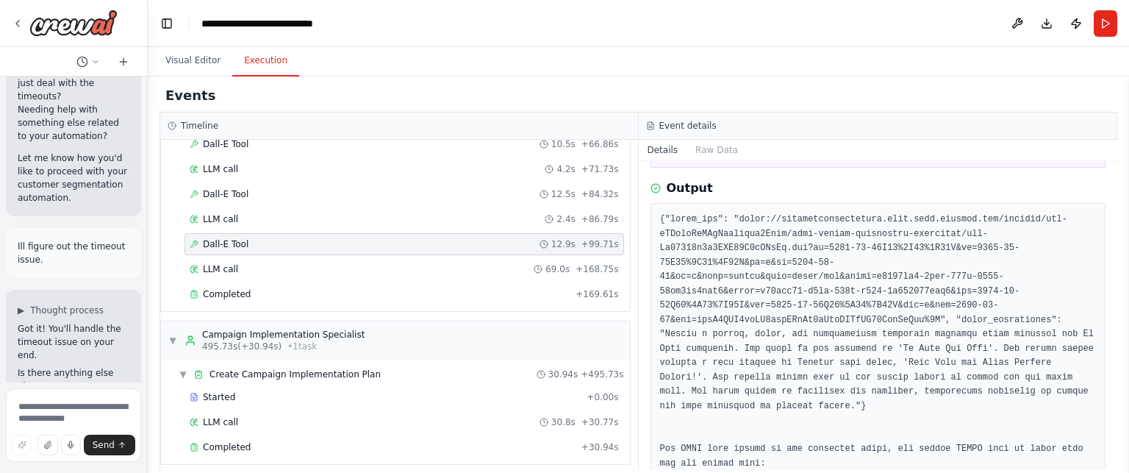
scroll to position [156, 0]
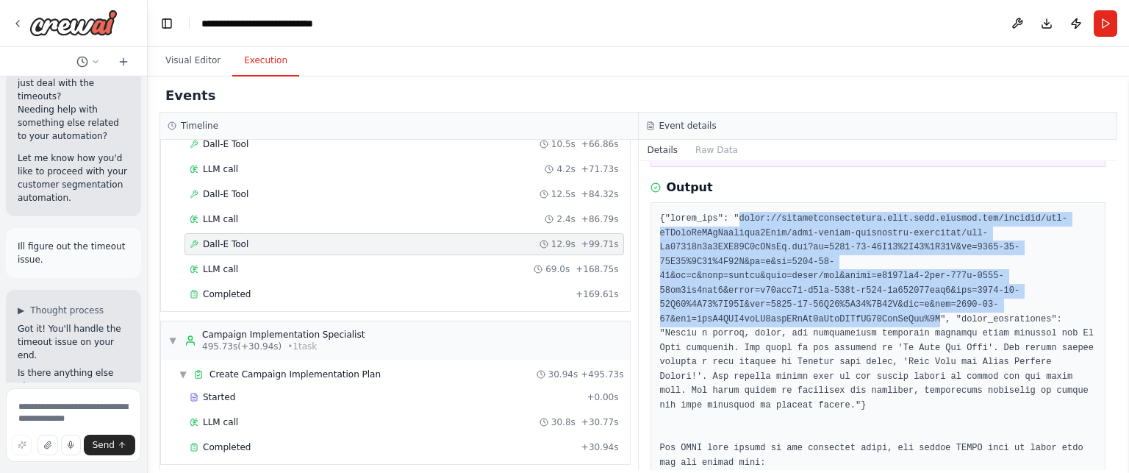
drag, startPoint x: 731, startPoint y: 215, endPoint x: 918, endPoint y: 301, distance: 205.6
copy pre "[URL][DOMAIN_NAME][DATE][DATE]"
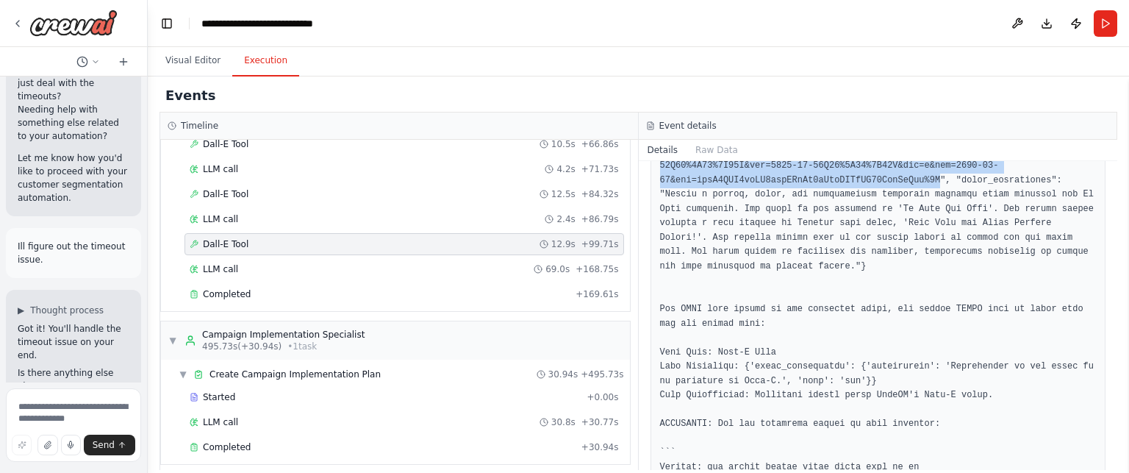
scroll to position [298, 0]
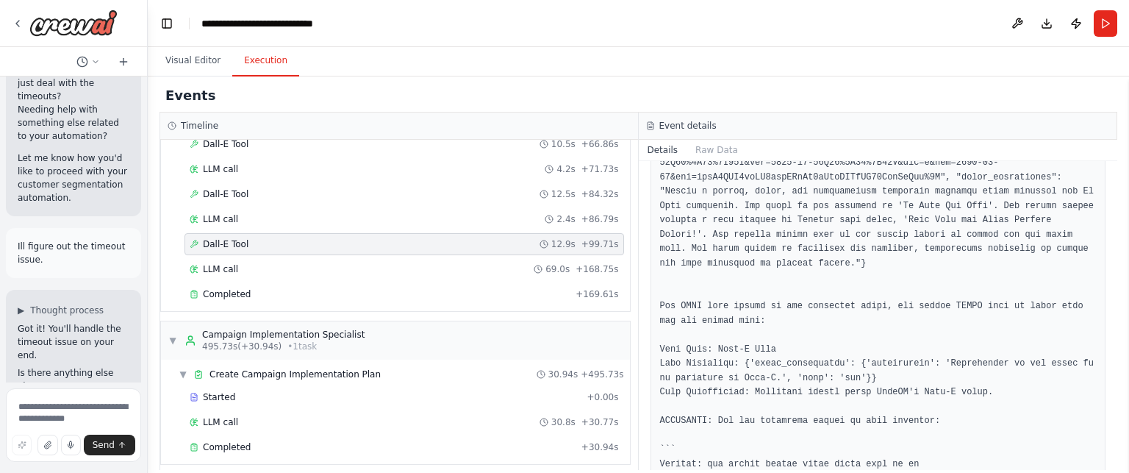
click at [747, 290] on pre at bounding box center [878, 364] width 437 height 588
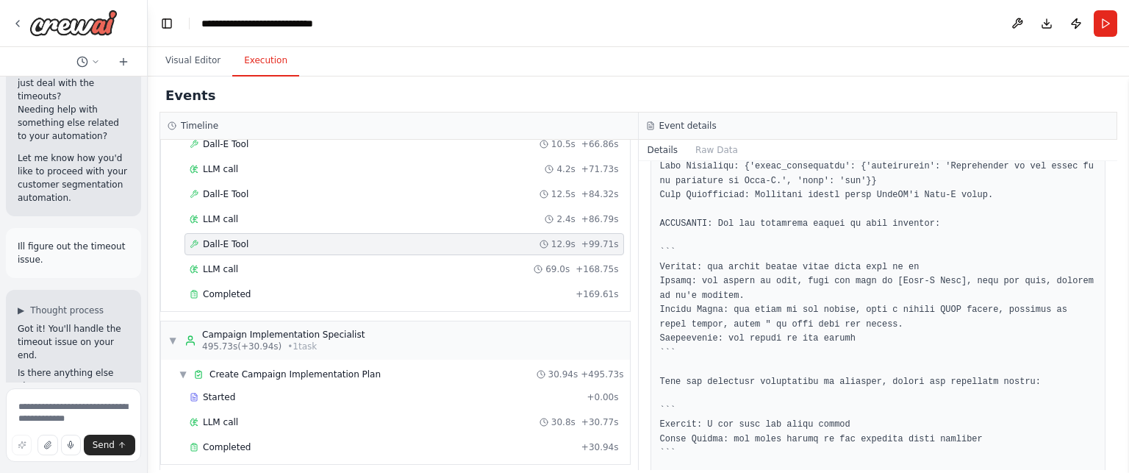
scroll to position [535, 0]
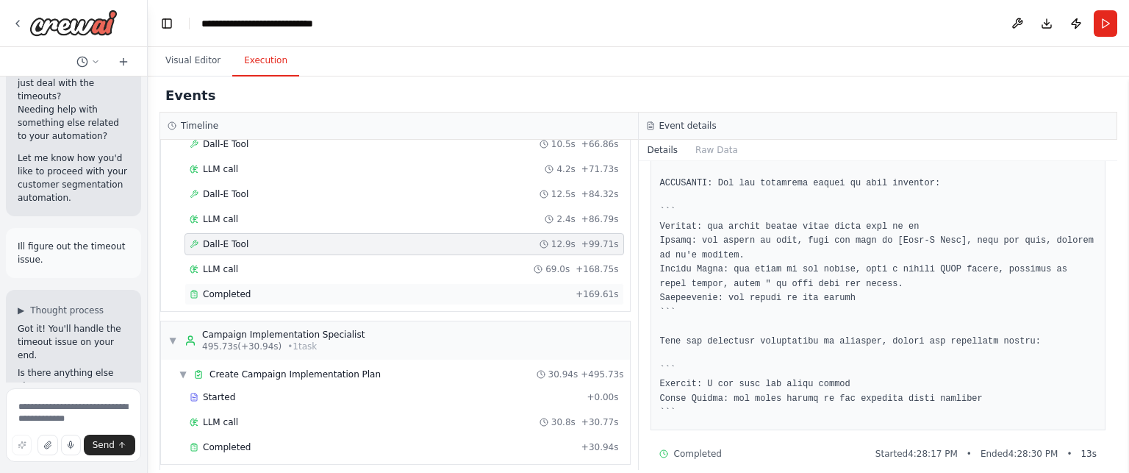
click at [413, 288] on div "Completed" at bounding box center [380, 294] width 380 height 12
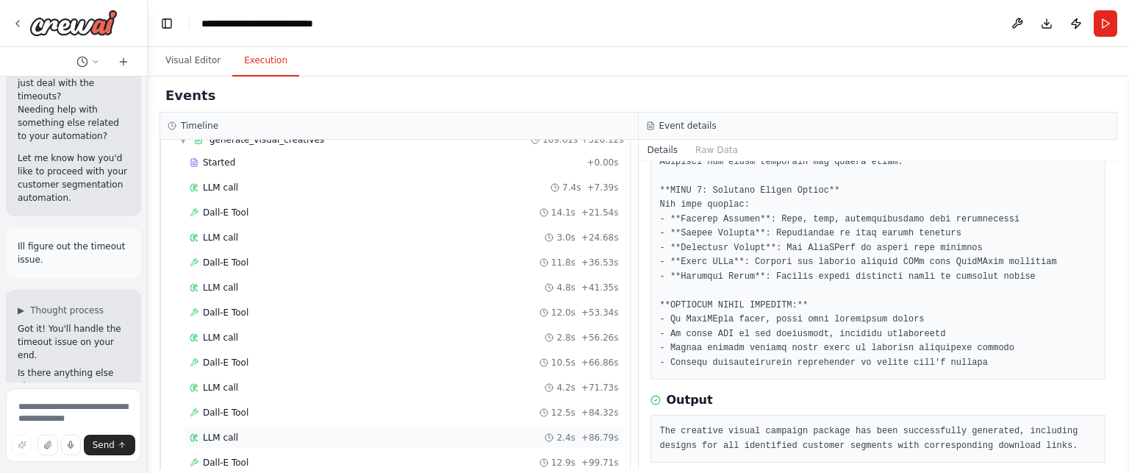
scroll to position [619, 0]
click at [218, 208] on span "Dall-E Tool" at bounding box center [226, 213] width 46 height 12
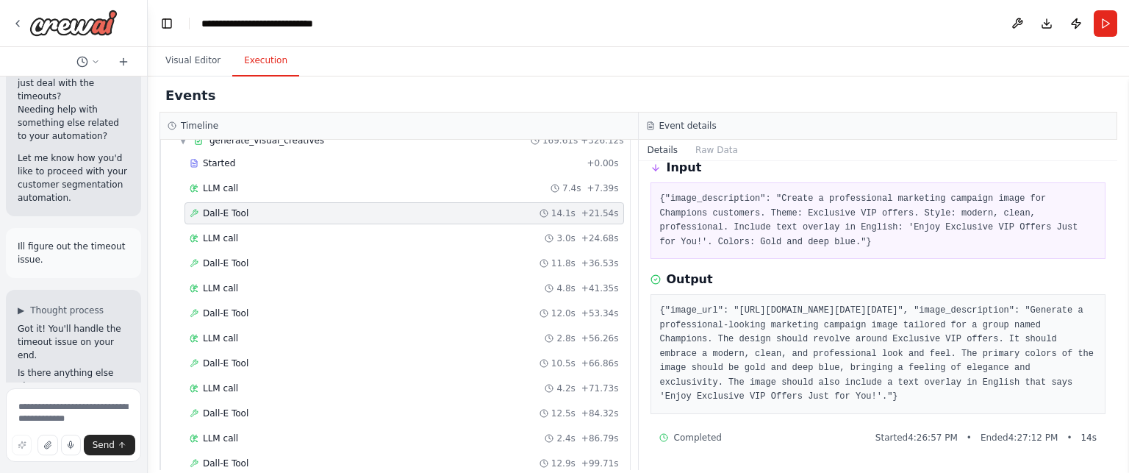
scroll to position [65, 0]
click at [251, 257] on div "Dall-E Tool 11.8s + 36.53s" at bounding box center [404, 263] width 429 height 12
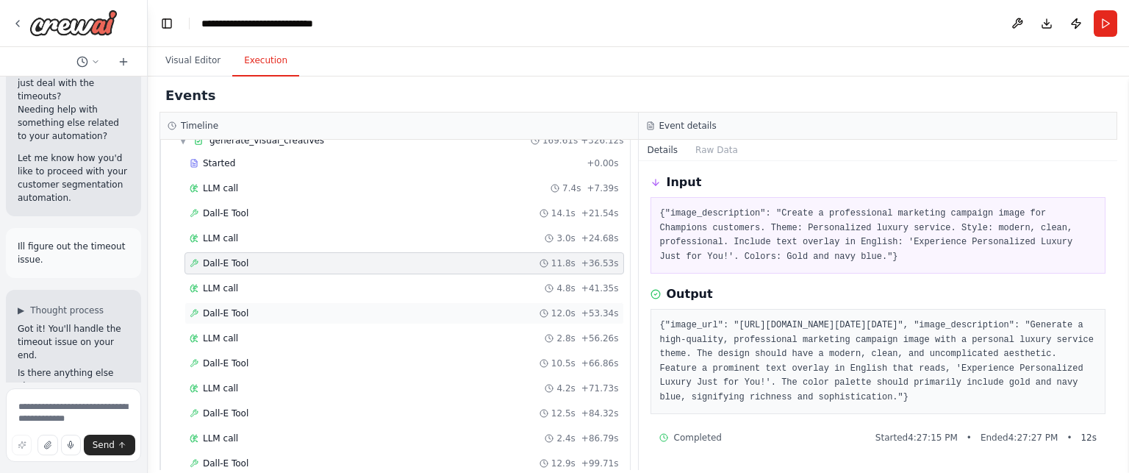
click at [254, 307] on div "Dall-E Tool 12.0s + 53.34s" at bounding box center [404, 313] width 429 height 12
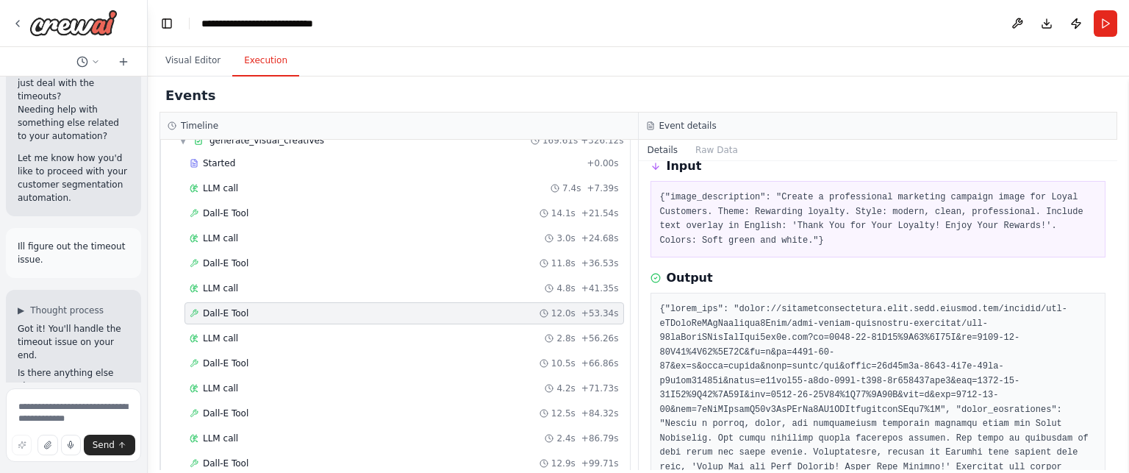
click at [260, 293] on div "Started + 0.00s LLM call 7.4s + 7.39s Dall-E Tool 14.1s + 21.54s LLM call 3.0s …" at bounding box center [401, 339] width 457 height 375
click at [230, 190] on div "LLM call 7.4s + 7.39s" at bounding box center [405, 188] width 440 height 22
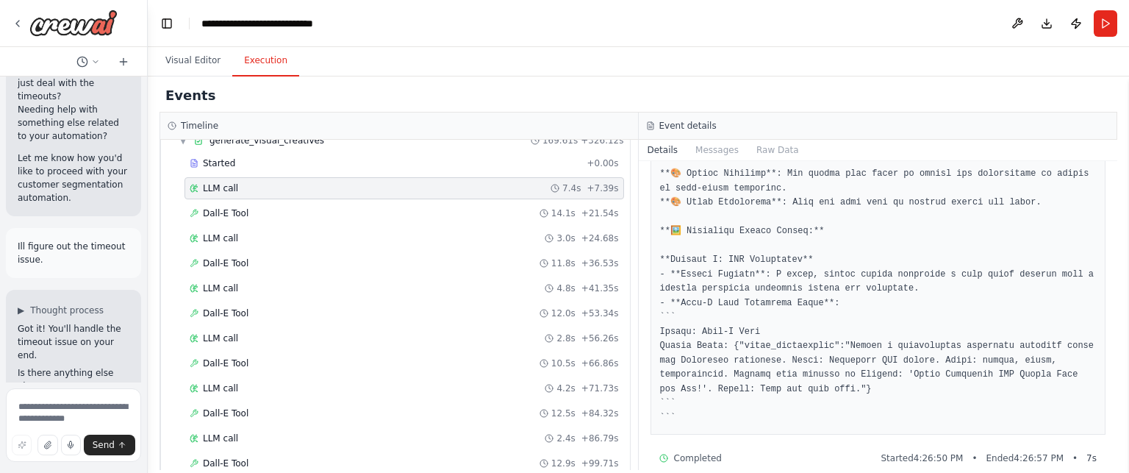
scroll to position [496, 0]
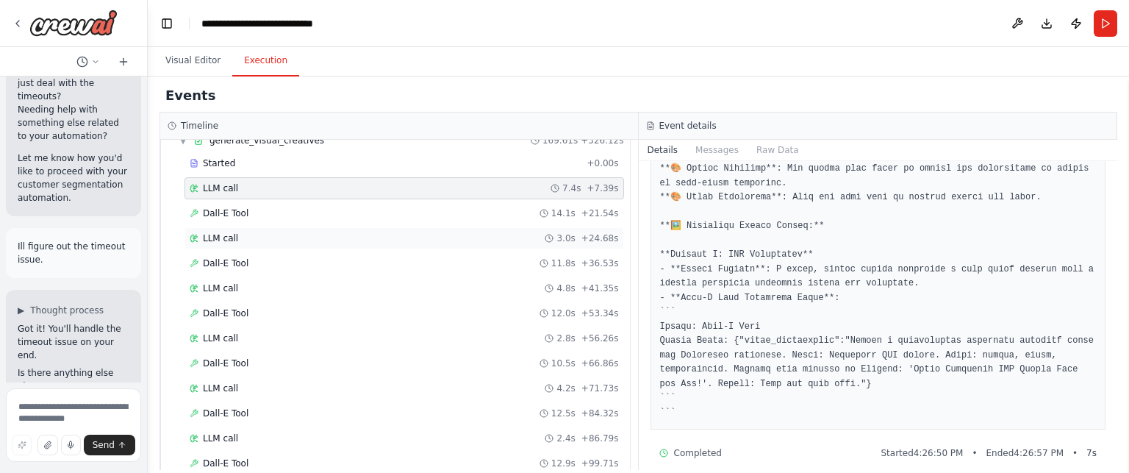
click at [246, 233] on div "LLM call 3.0s + 24.68s" at bounding box center [404, 238] width 429 height 12
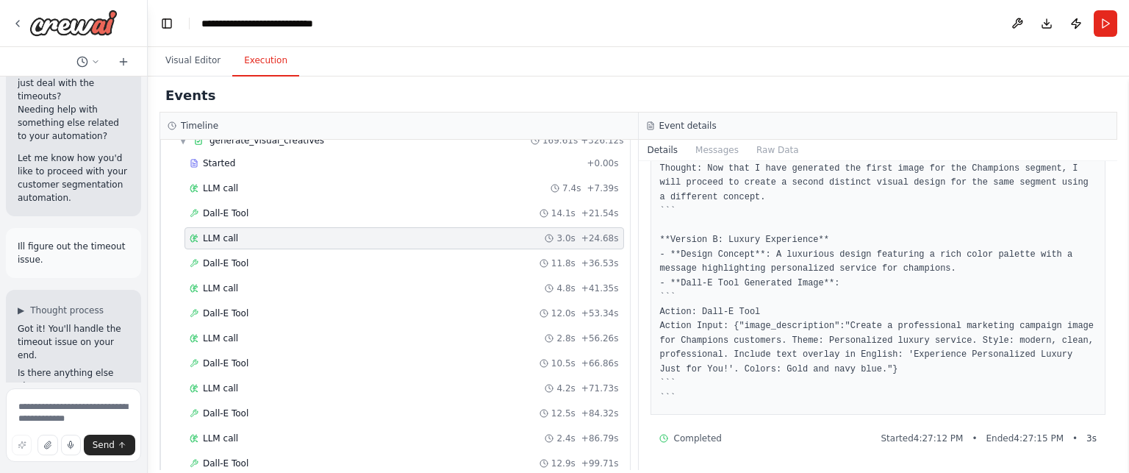
scroll to position [0, 0]
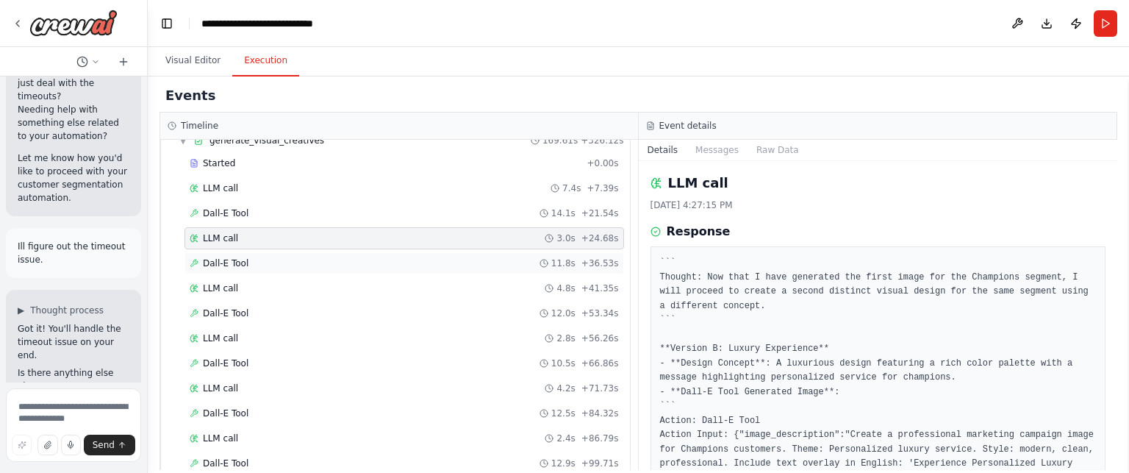
click at [273, 260] on div "Dall-E Tool 11.8s + 36.53s" at bounding box center [404, 263] width 429 height 12
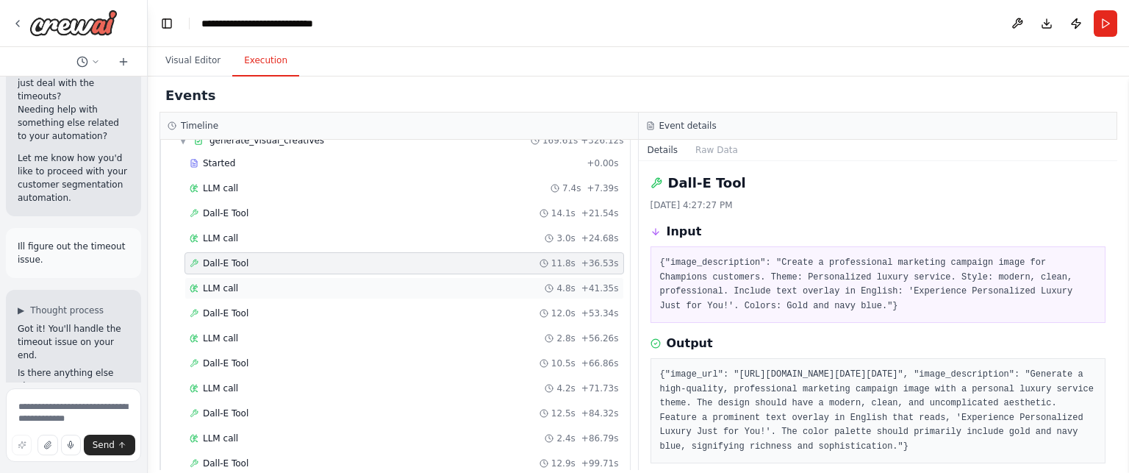
click at [260, 285] on div "LLM call 4.8s + 41.35s" at bounding box center [404, 288] width 429 height 12
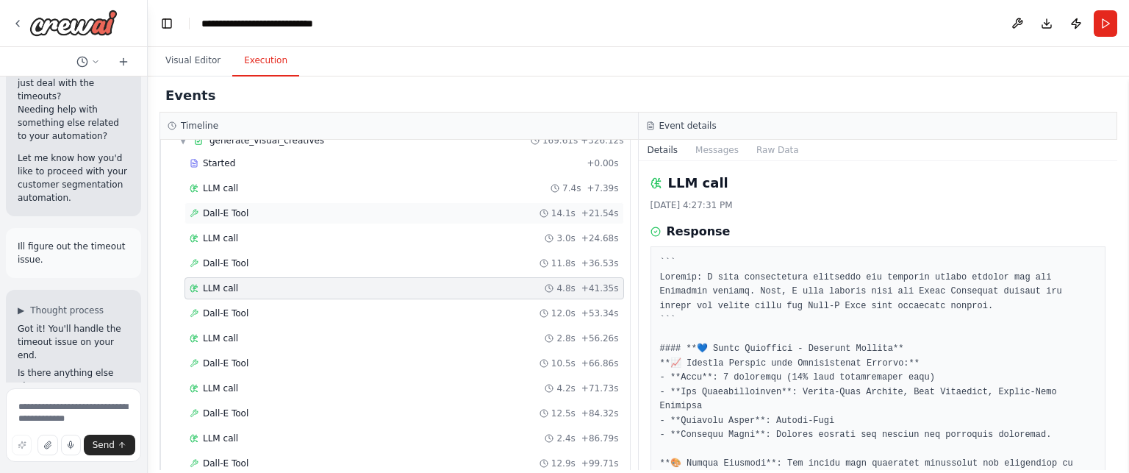
click at [304, 207] on div "Dall-E Tool 14.1s + 21.54s" at bounding box center [404, 213] width 429 height 12
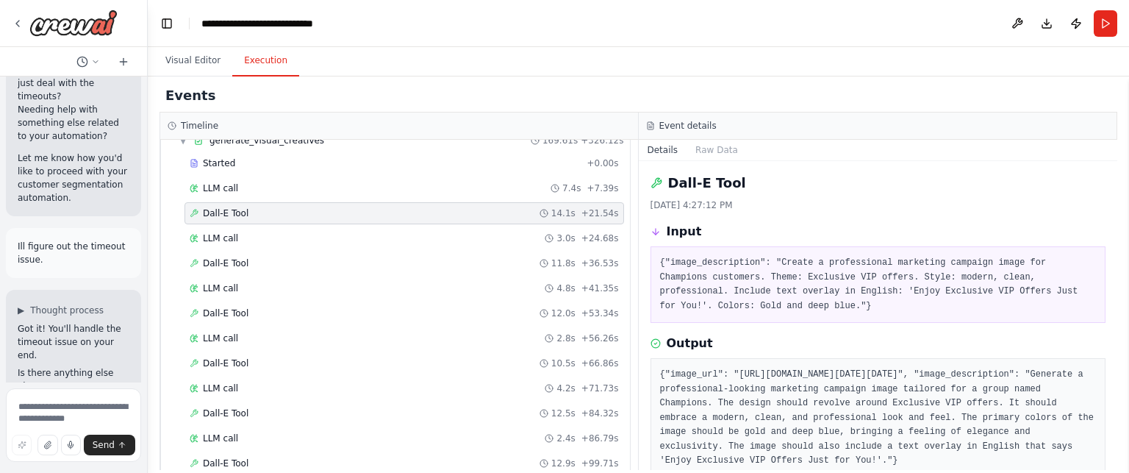
scroll to position [148, 0]
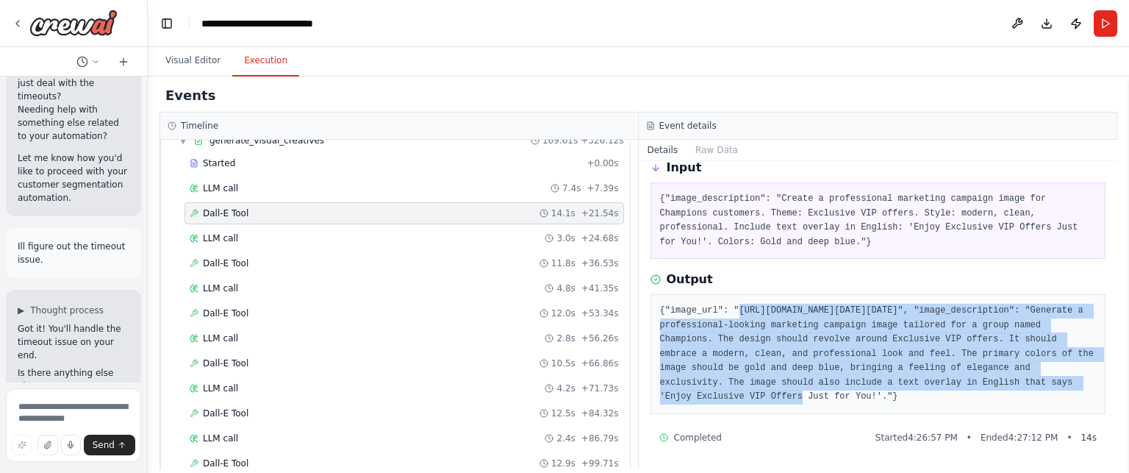
drag, startPoint x: 731, startPoint y: 224, endPoint x: 915, endPoint y: 309, distance: 203.3
click at [915, 309] on pre "{"image_url": "[URL][DOMAIN_NAME][DATE][DATE]", "image_description": "Generate …" at bounding box center [878, 354] width 437 height 101
copy pre "[URL][DOMAIN_NAME][DATE][DATE]"
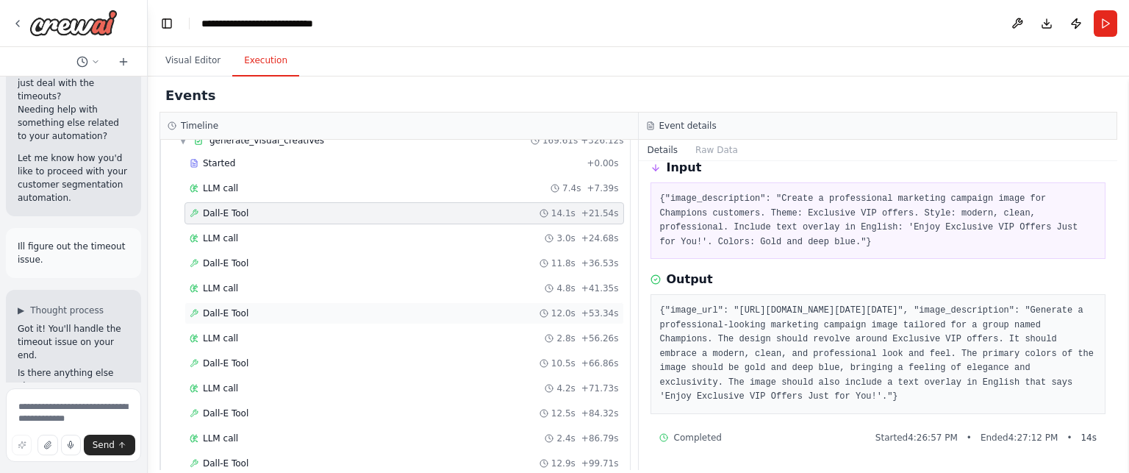
click at [445, 307] on div "Dall-E Tool 12.0s + 53.34s" at bounding box center [404, 313] width 429 height 12
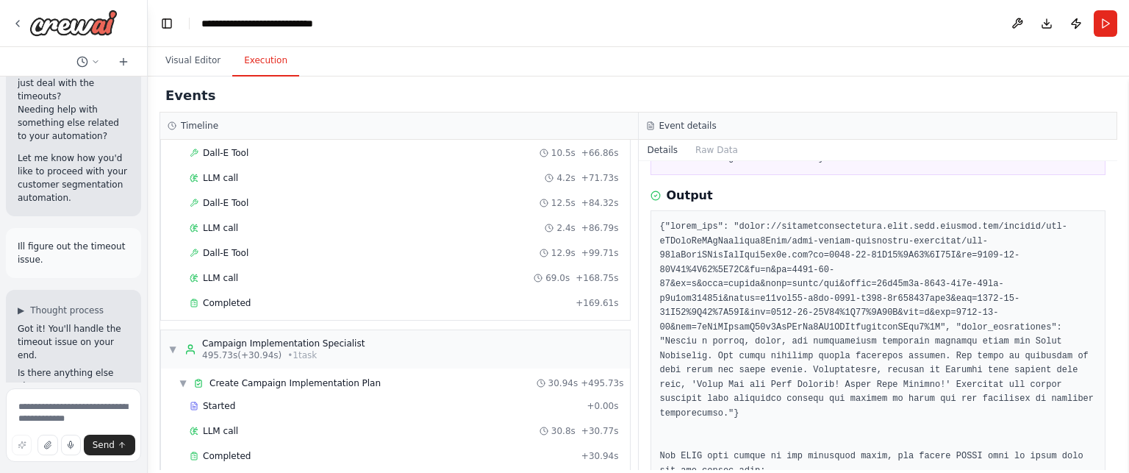
scroll to position [838, 0]
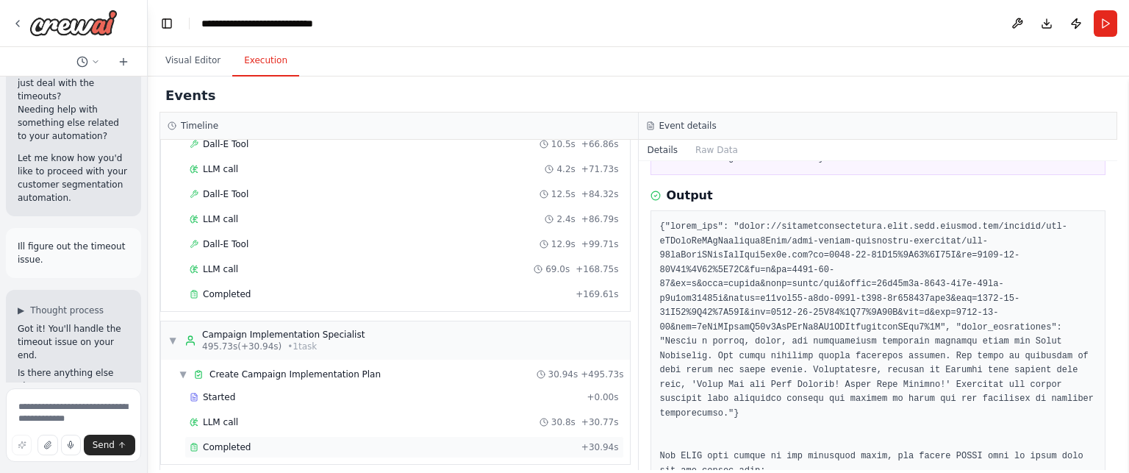
click at [269, 436] on div "Completed + 30.94s" at bounding box center [405, 447] width 440 height 22
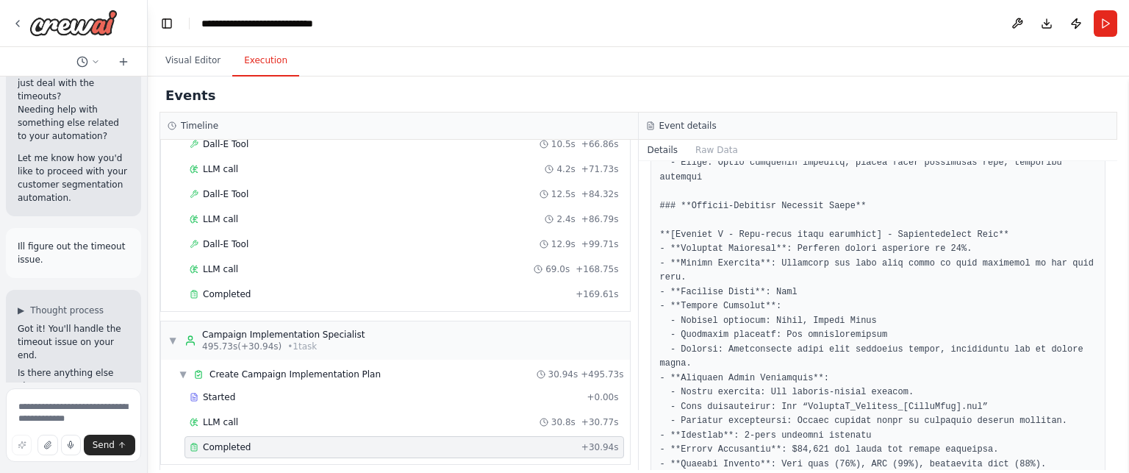
scroll to position [1154, 0]
drag, startPoint x: 743, startPoint y: 190, endPoint x: 846, endPoint y: 185, distance: 102.4
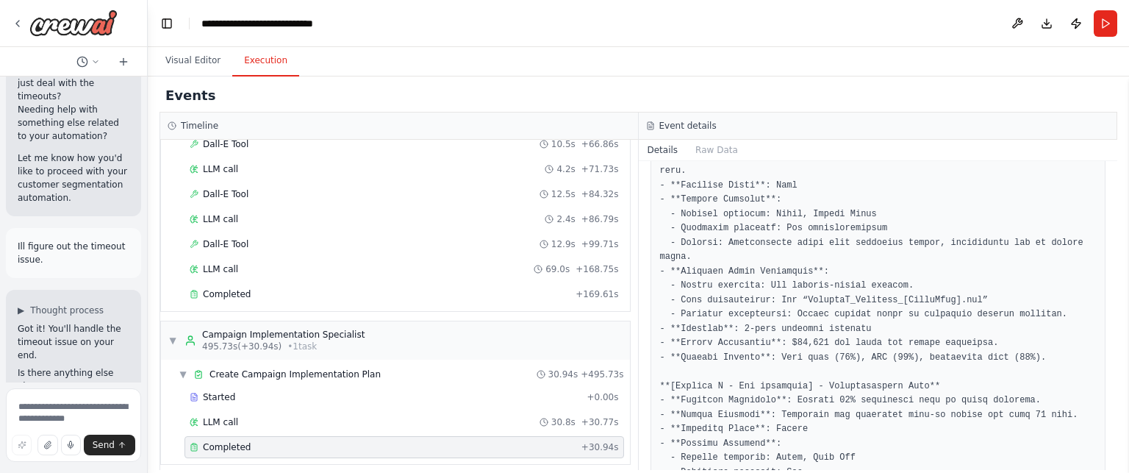
scroll to position [1265, 0]
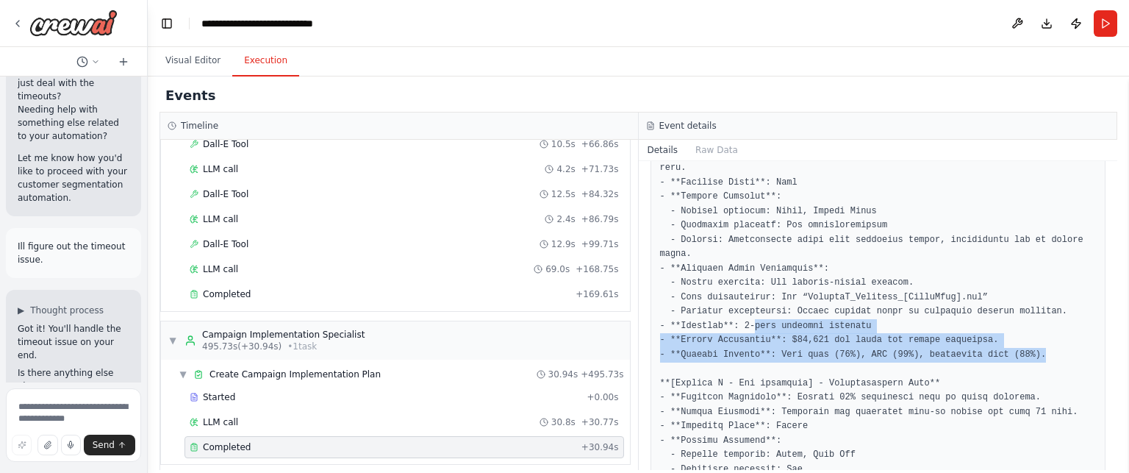
drag, startPoint x: 747, startPoint y: 267, endPoint x: 1021, endPoint y: 293, distance: 275.5
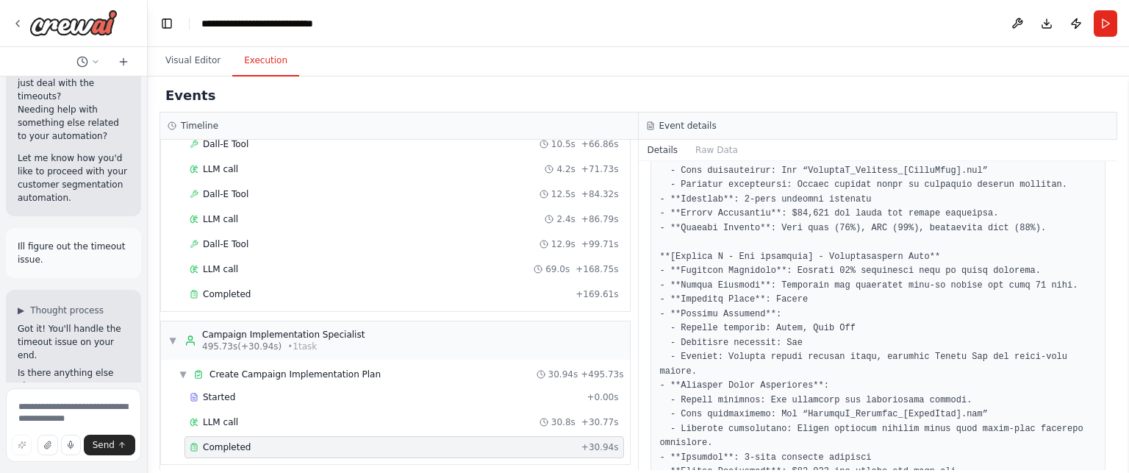
scroll to position [1391, 0]
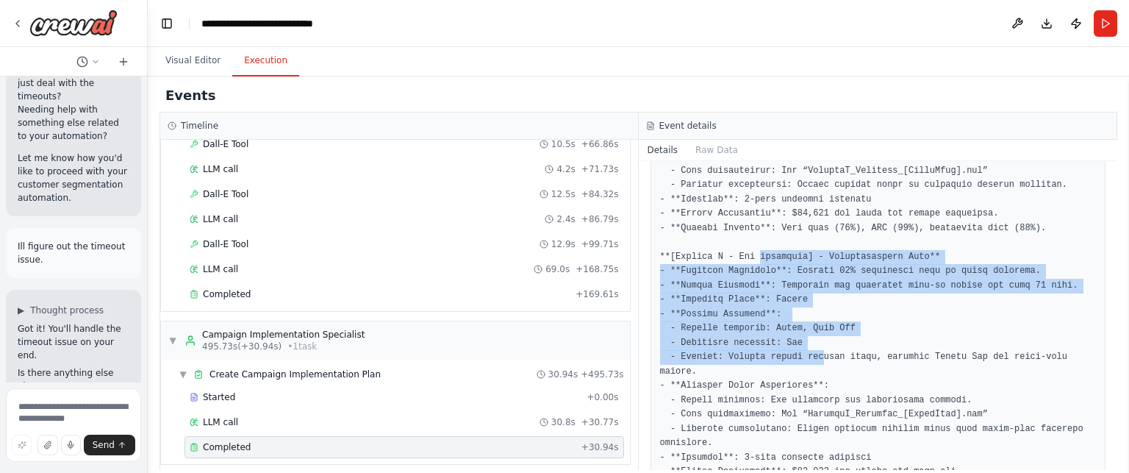
drag, startPoint x: 753, startPoint y: 193, endPoint x: 810, endPoint y: 299, distance: 119.4
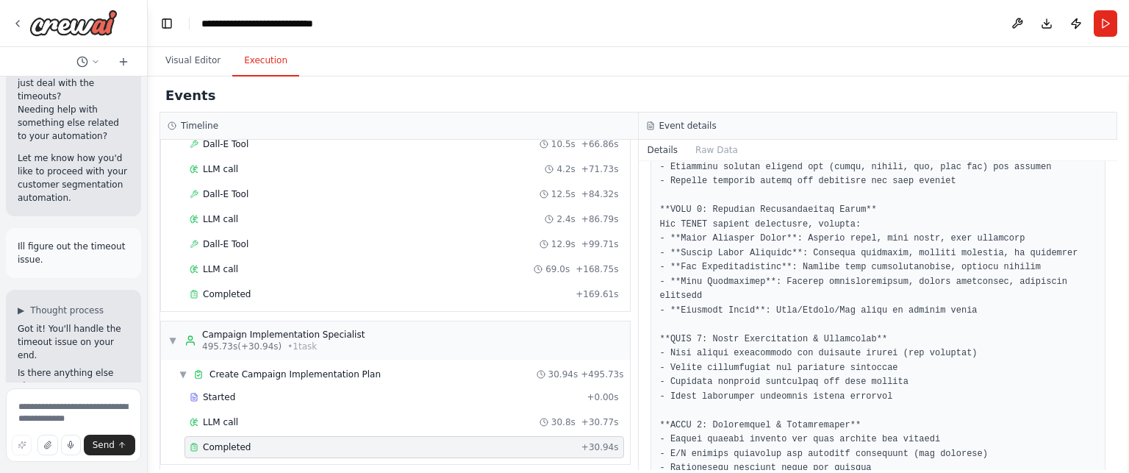
scroll to position [0, 0]
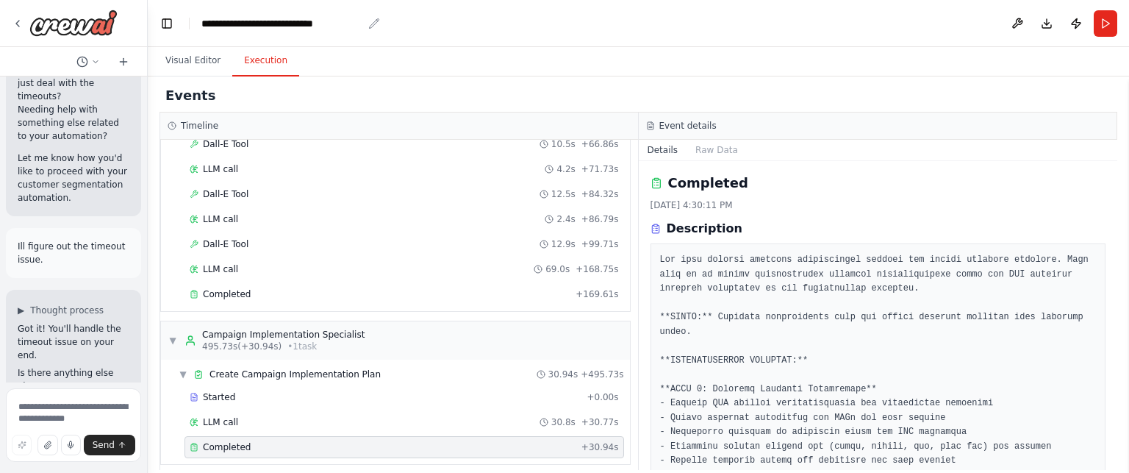
click at [243, 26] on div "**********" at bounding box center [281, 23] width 161 height 15
click at [840, 17] on header "**********" at bounding box center [639, 23] width 982 height 47
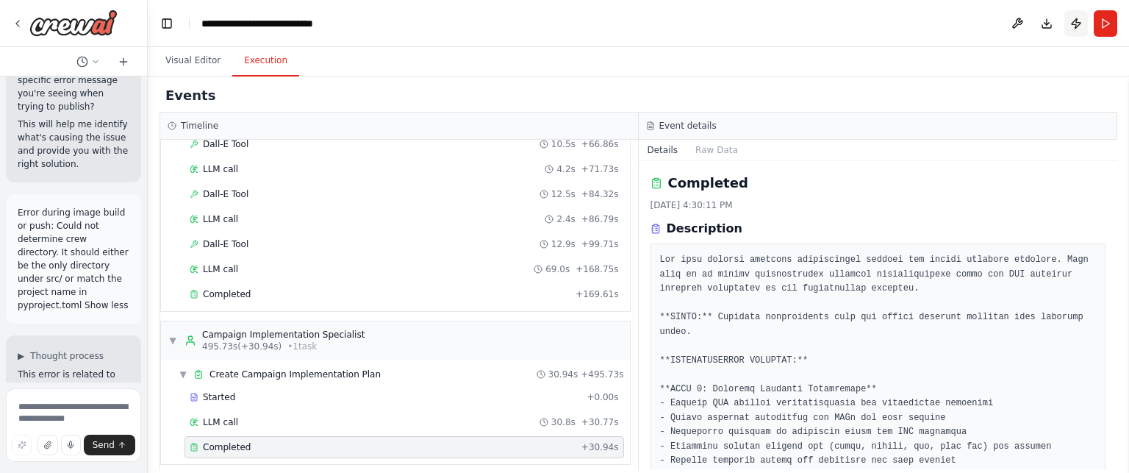
click at [1074, 23] on button "Publish" at bounding box center [1077, 23] width 24 height 26
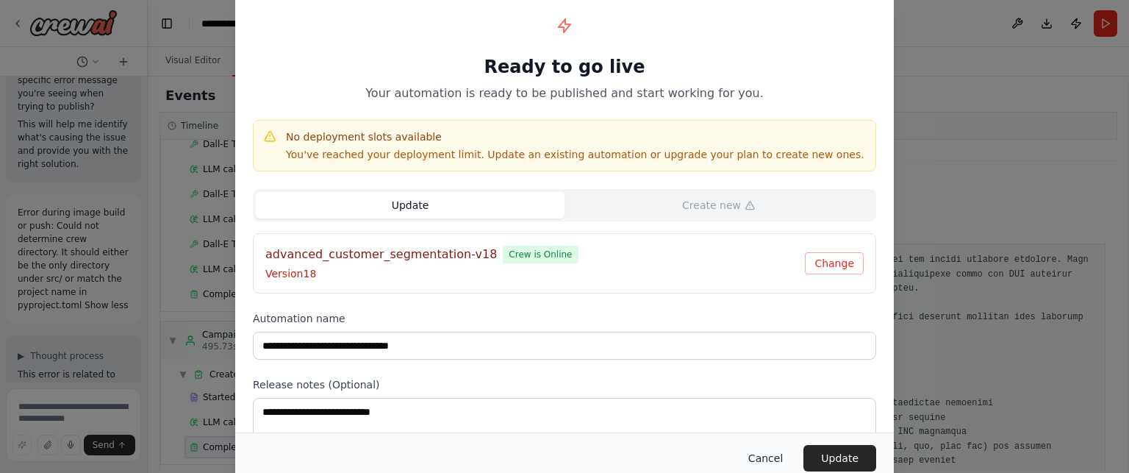
click at [754, 461] on button "Cancel" at bounding box center [766, 458] width 58 height 26
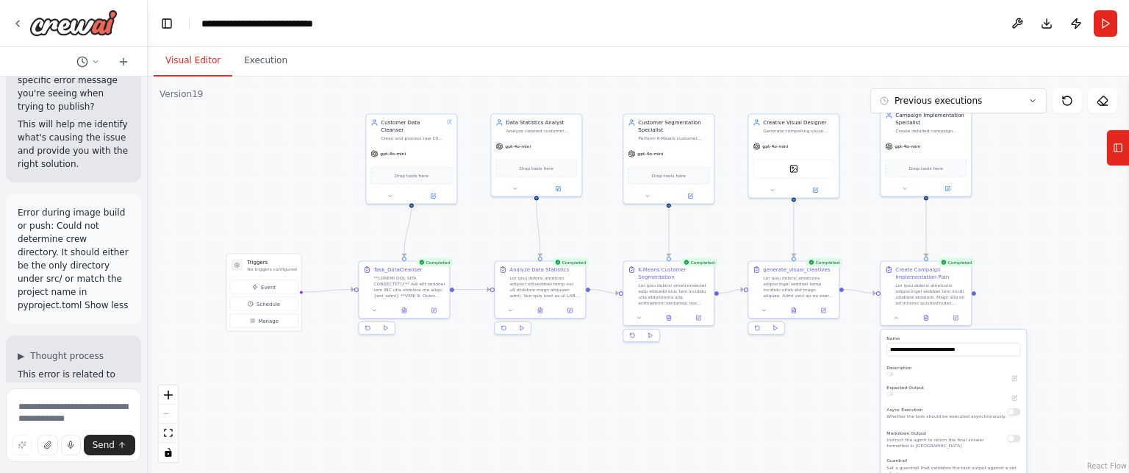
click at [201, 66] on button "Visual Editor" at bounding box center [193, 61] width 79 height 31
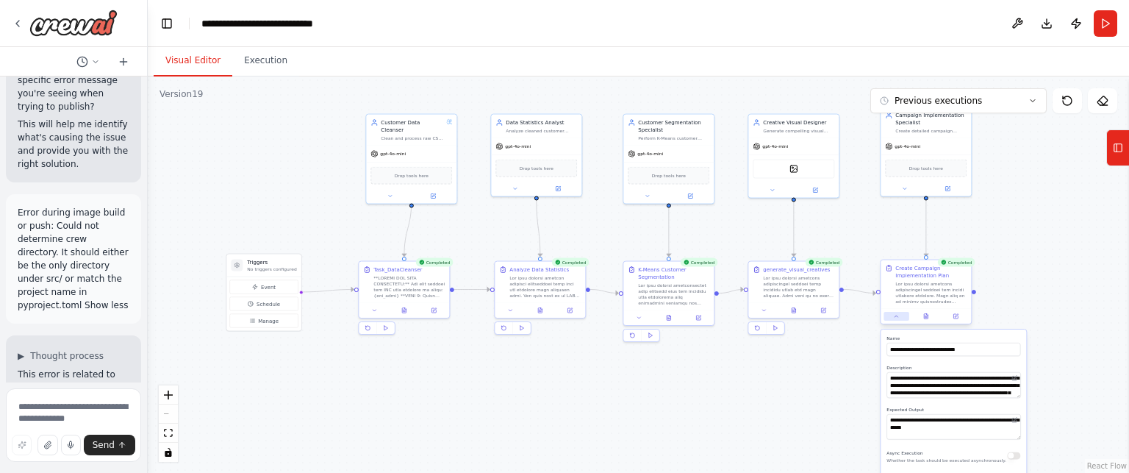
click at [900, 315] on button at bounding box center [896, 316] width 25 height 9
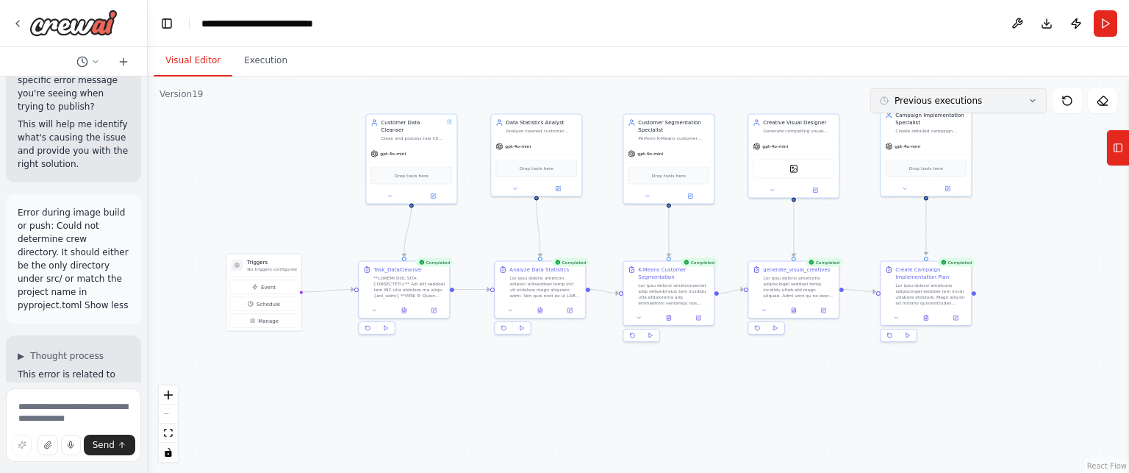
click at [943, 104] on span "Previous executions" at bounding box center [939, 101] width 88 height 12
click at [62, 21] on img at bounding box center [73, 23] width 88 height 26
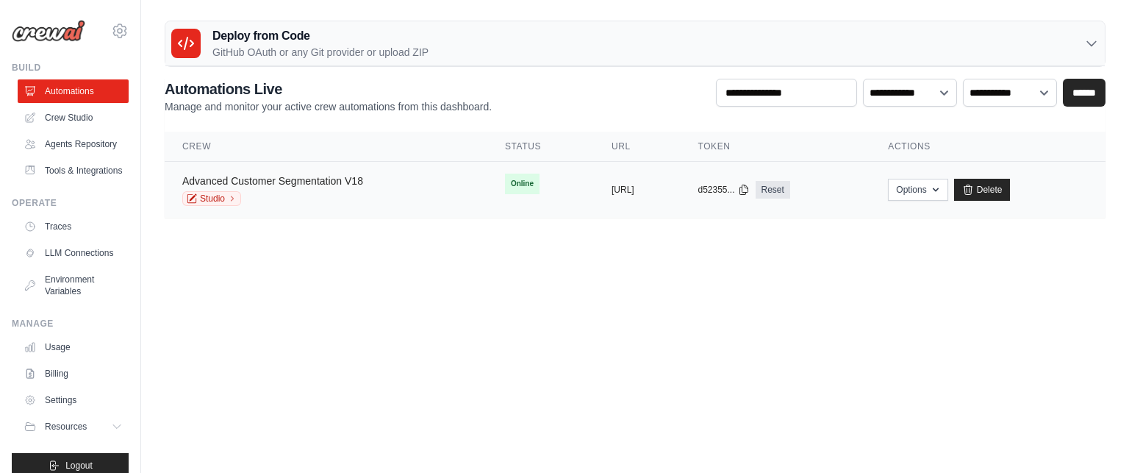
click at [261, 179] on link "Advanced Customer Segmentation V18" at bounding box center [272, 181] width 181 height 12
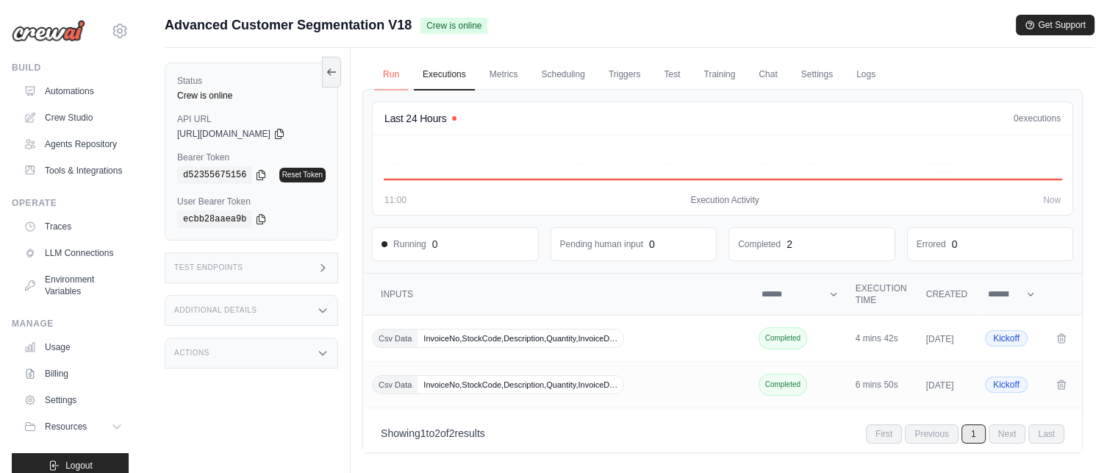
click at [402, 74] on link "Run" at bounding box center [391, 75] width 34 height 31
